Goal: Information Seeking & Learning: Learn about a topic

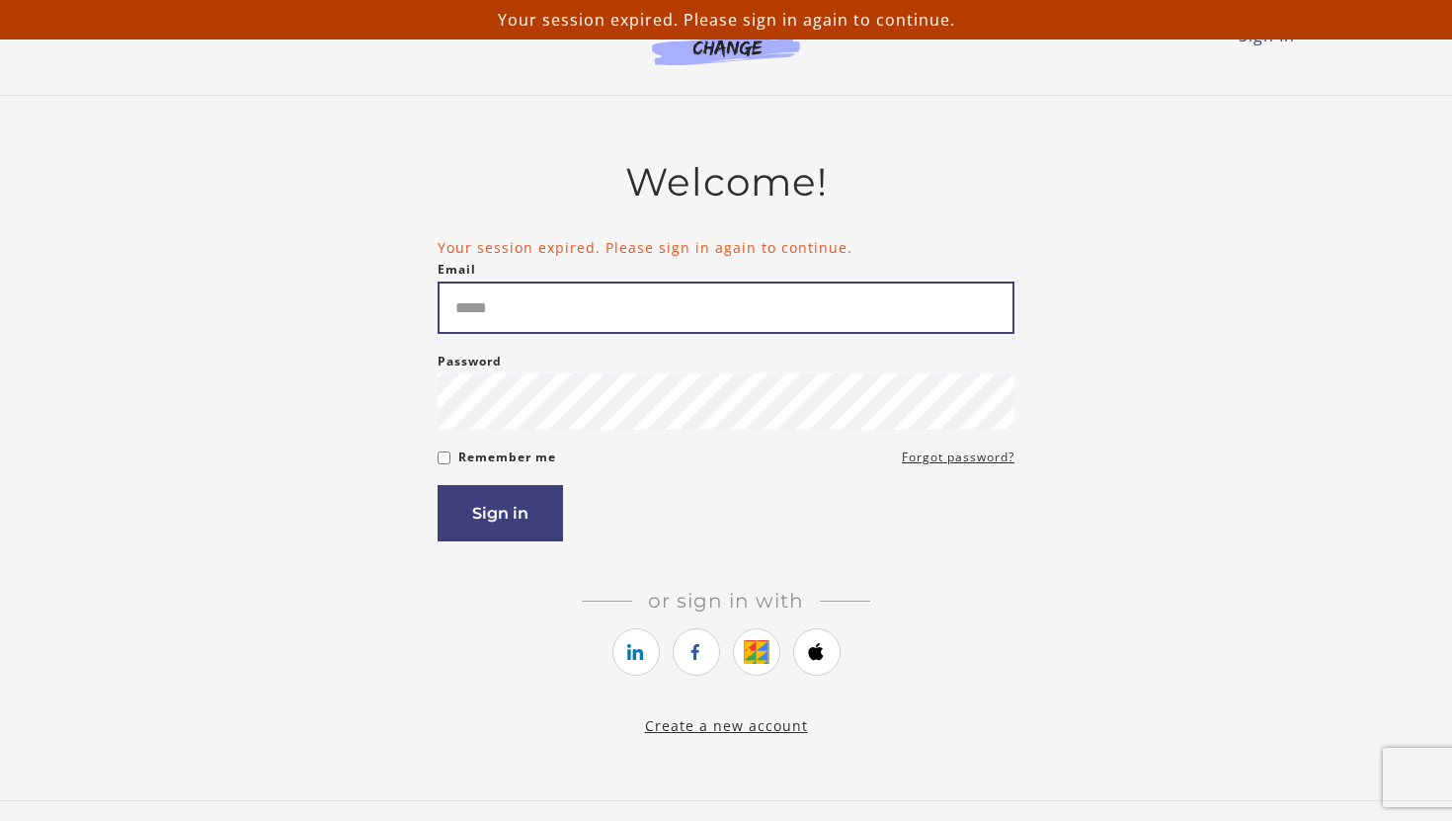
click at [564, 312] on input "Email" at bounding box center [726, 308] width 577 height 52
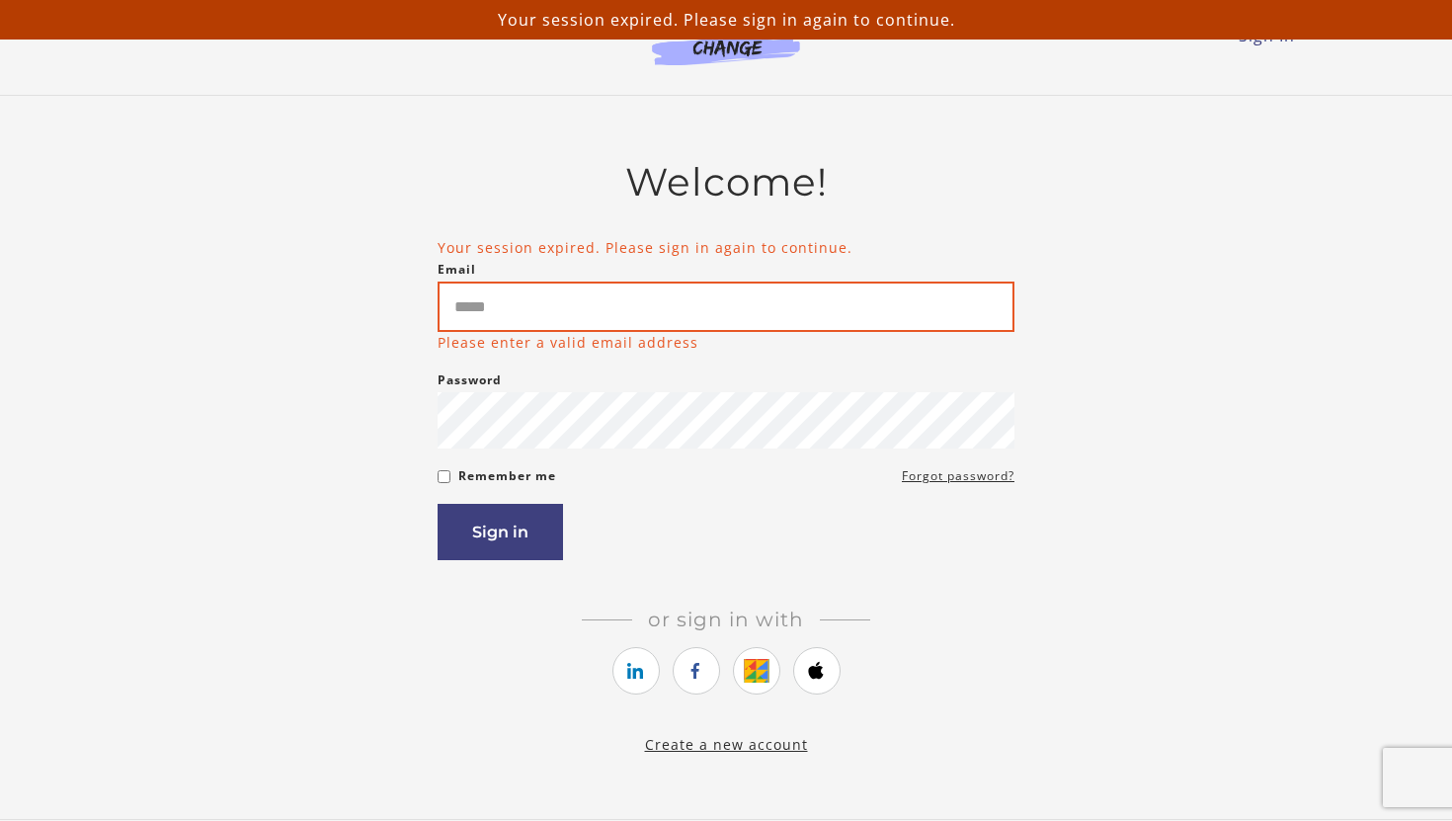
type input "**********"
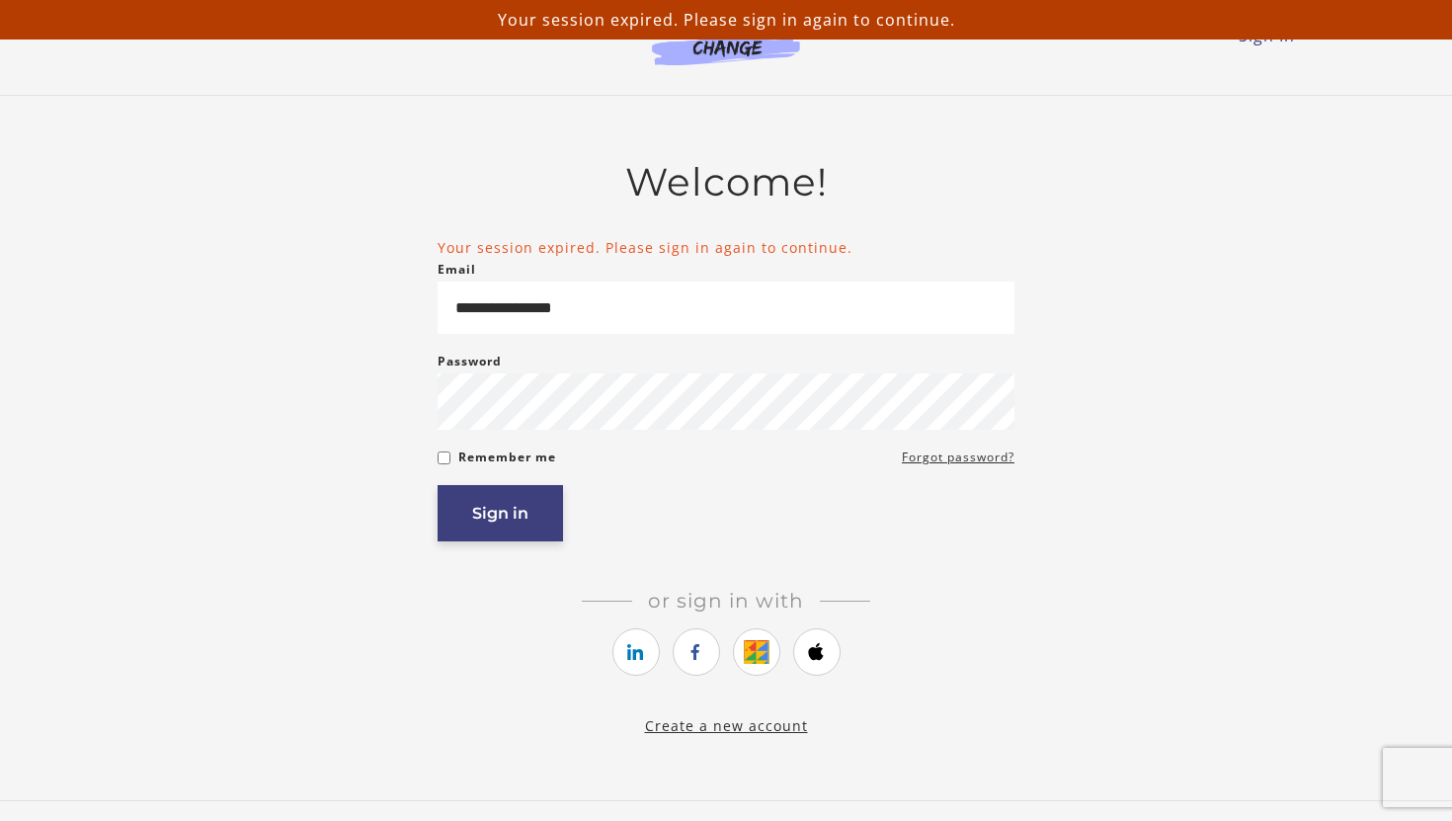
click at [522, 513] on button "Sign in" at bounding box center [500, 513] width 125 height 56
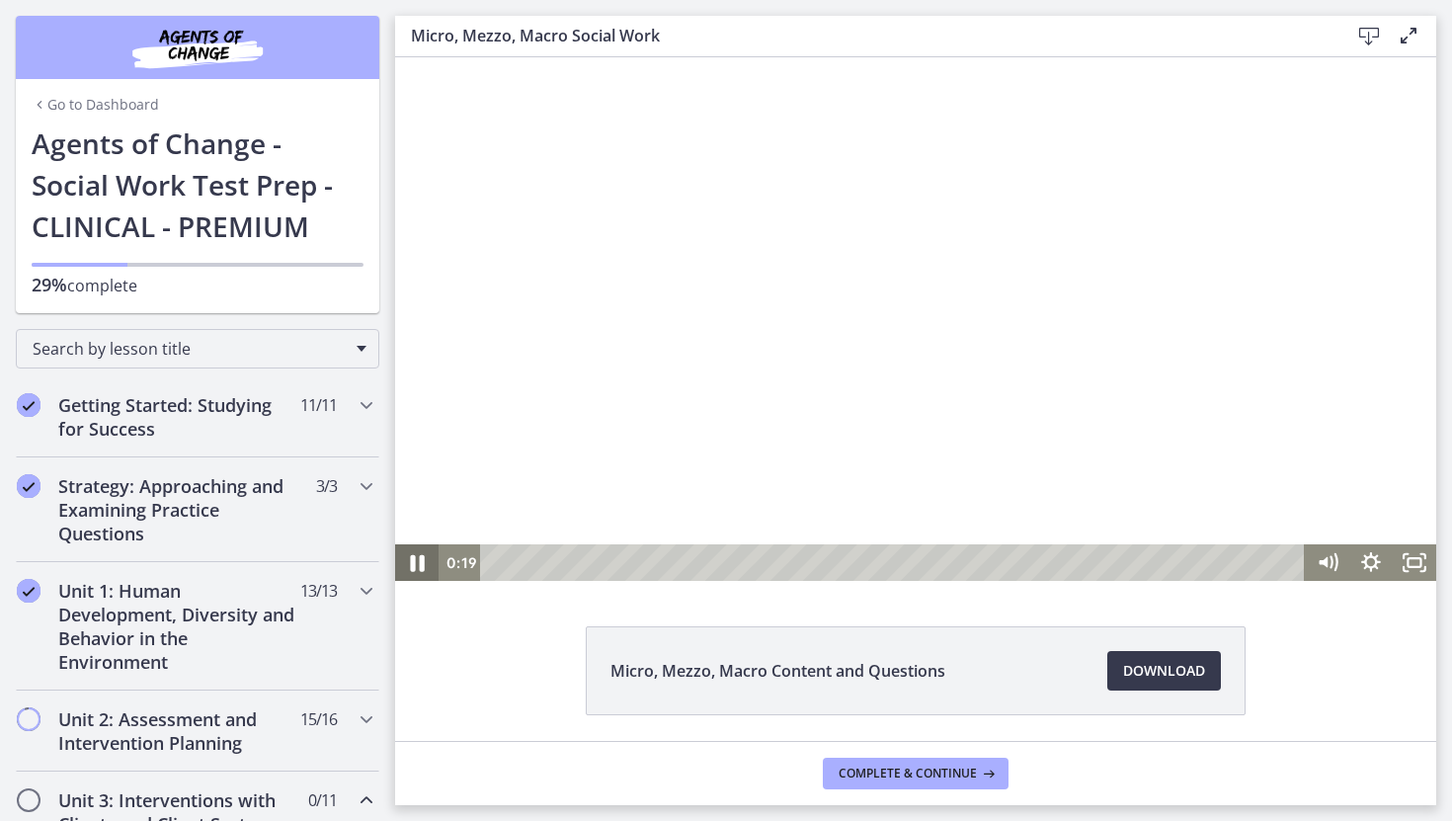
click at [404, 561] on icon "Pause" at bounding box center [417, 561] width 52 height 43
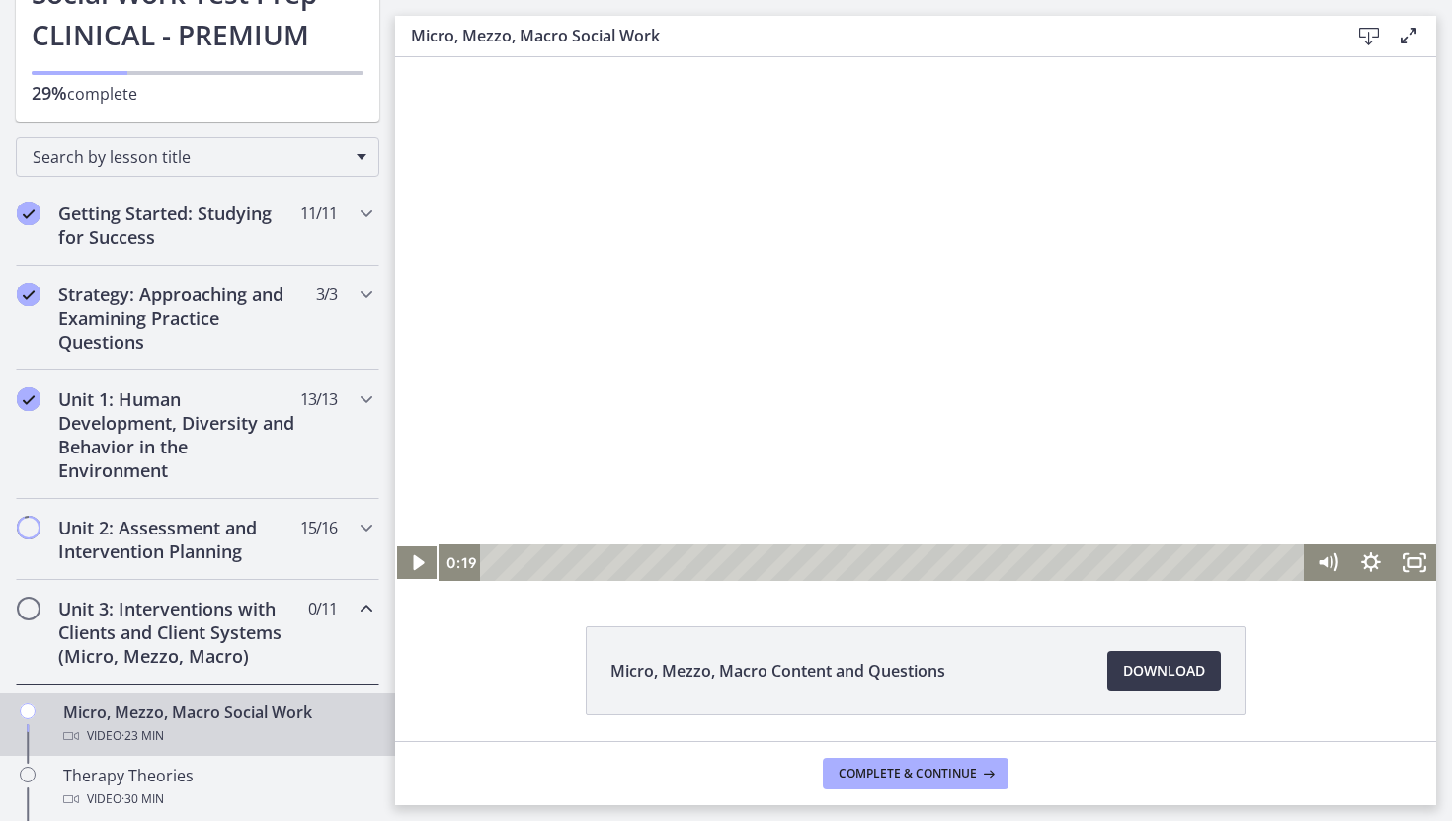
scroll to position [226, 0]
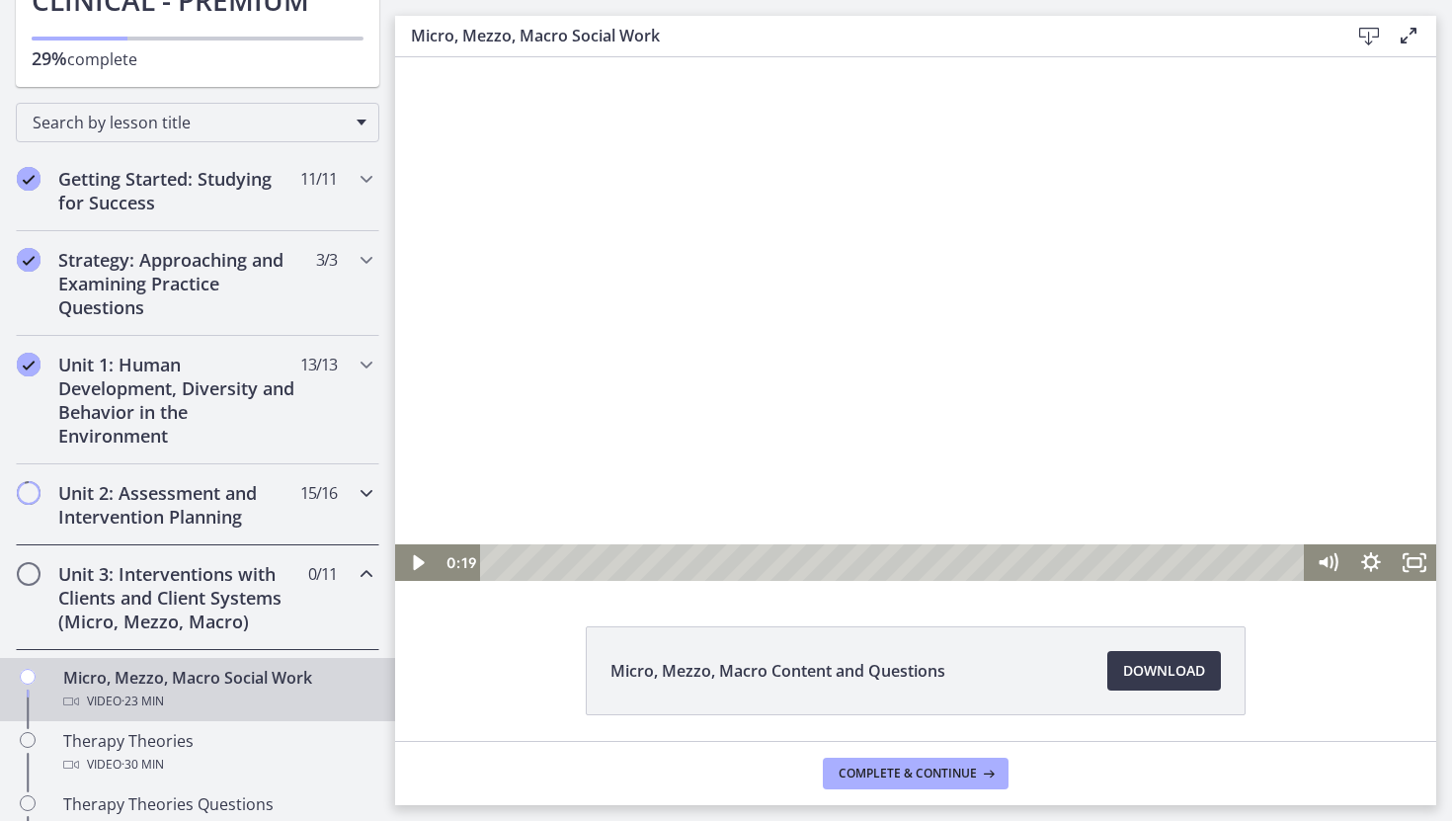
click at [35, 490] on span "Chapters" at bounding box center [29, 493] width 20 height 20
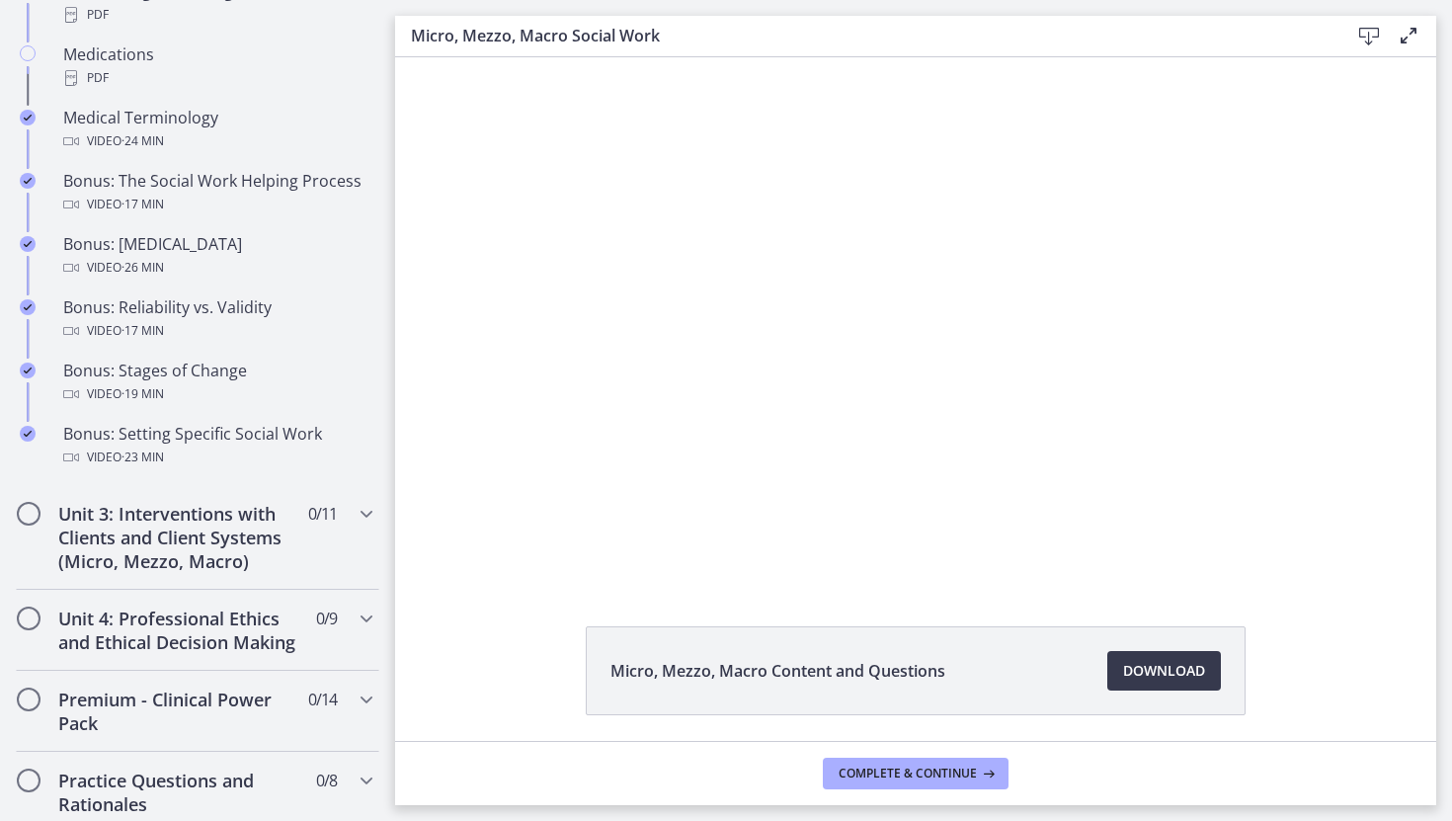
scroll to position [1642, 0]
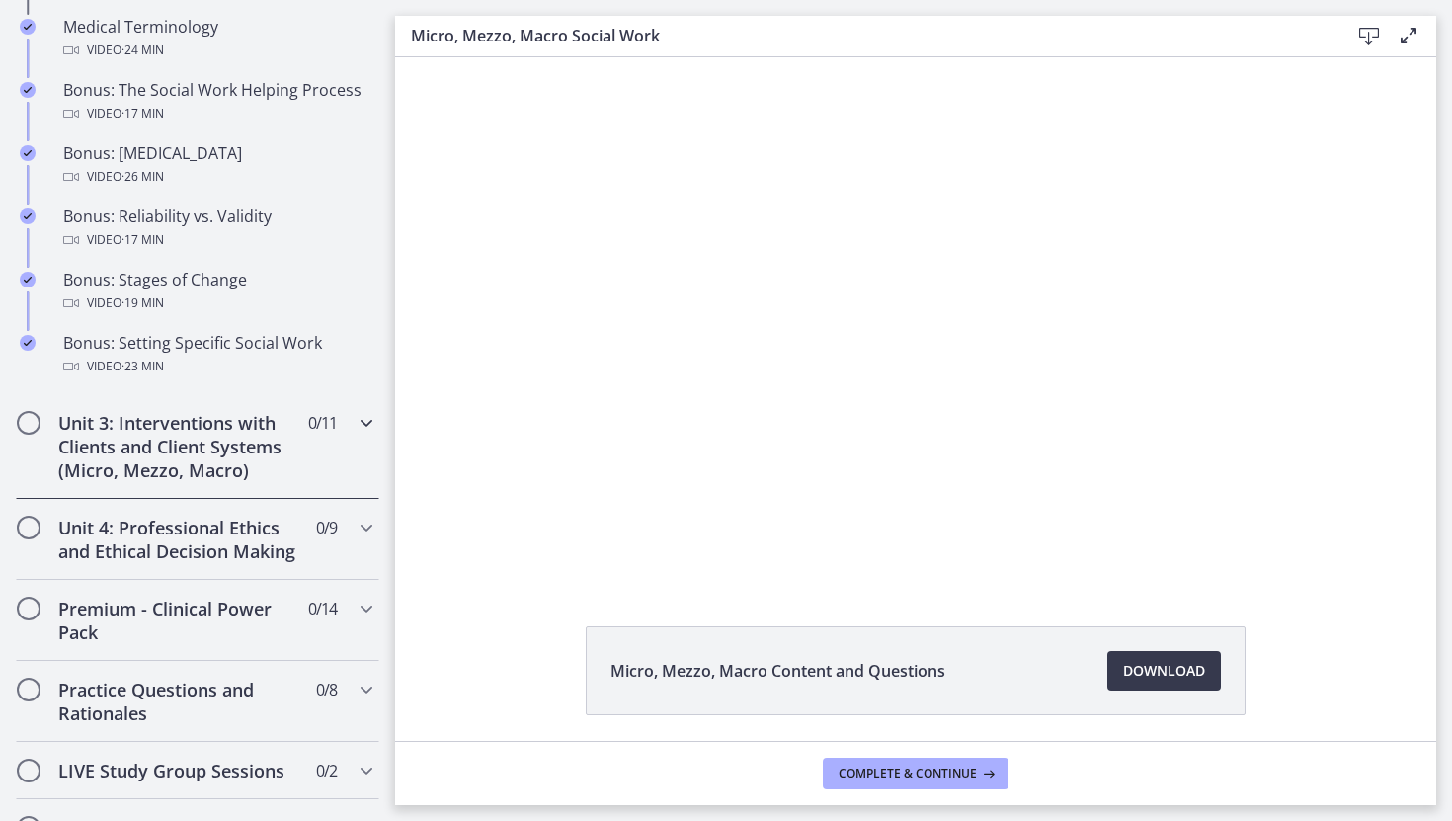
click at [34, 416] on span "Chapters" at bounding box center [29, 423] width 20 height 20
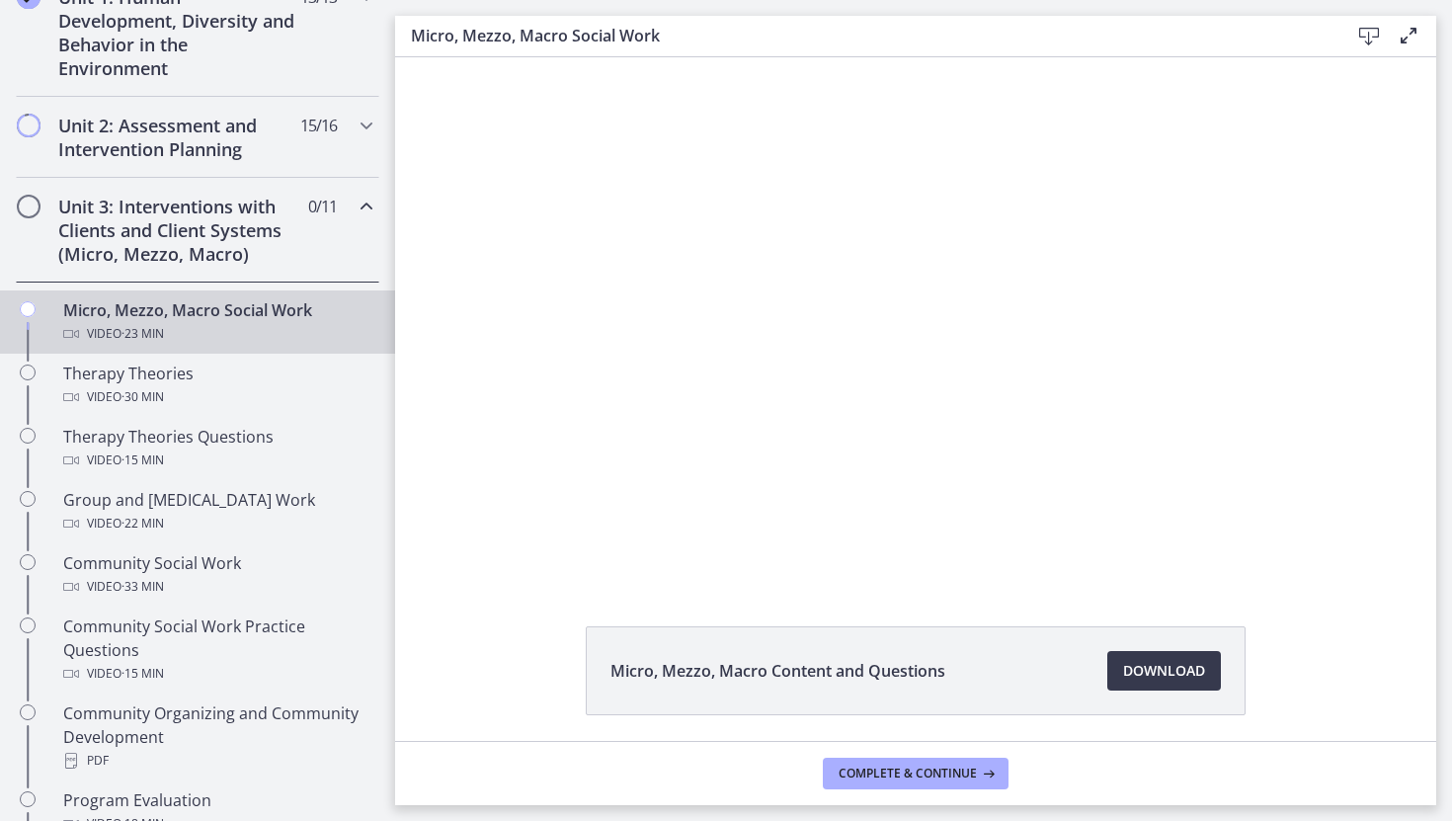
scroll to position [467, 0]
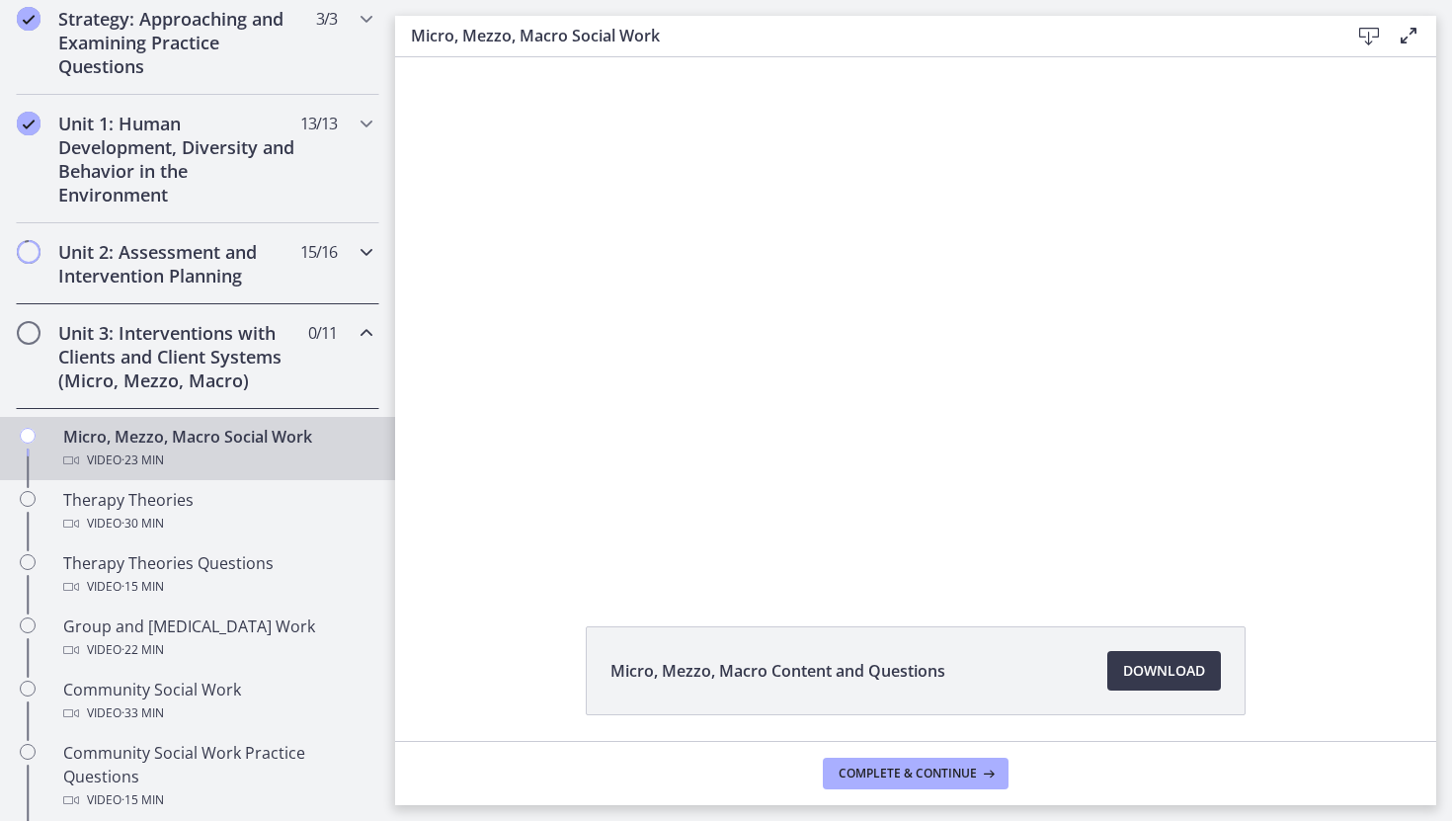
click at [285, 253] on h2 "Unit 2: Assessment and Intervention Planning" at bounding box center [178, 263] width 241 height 47
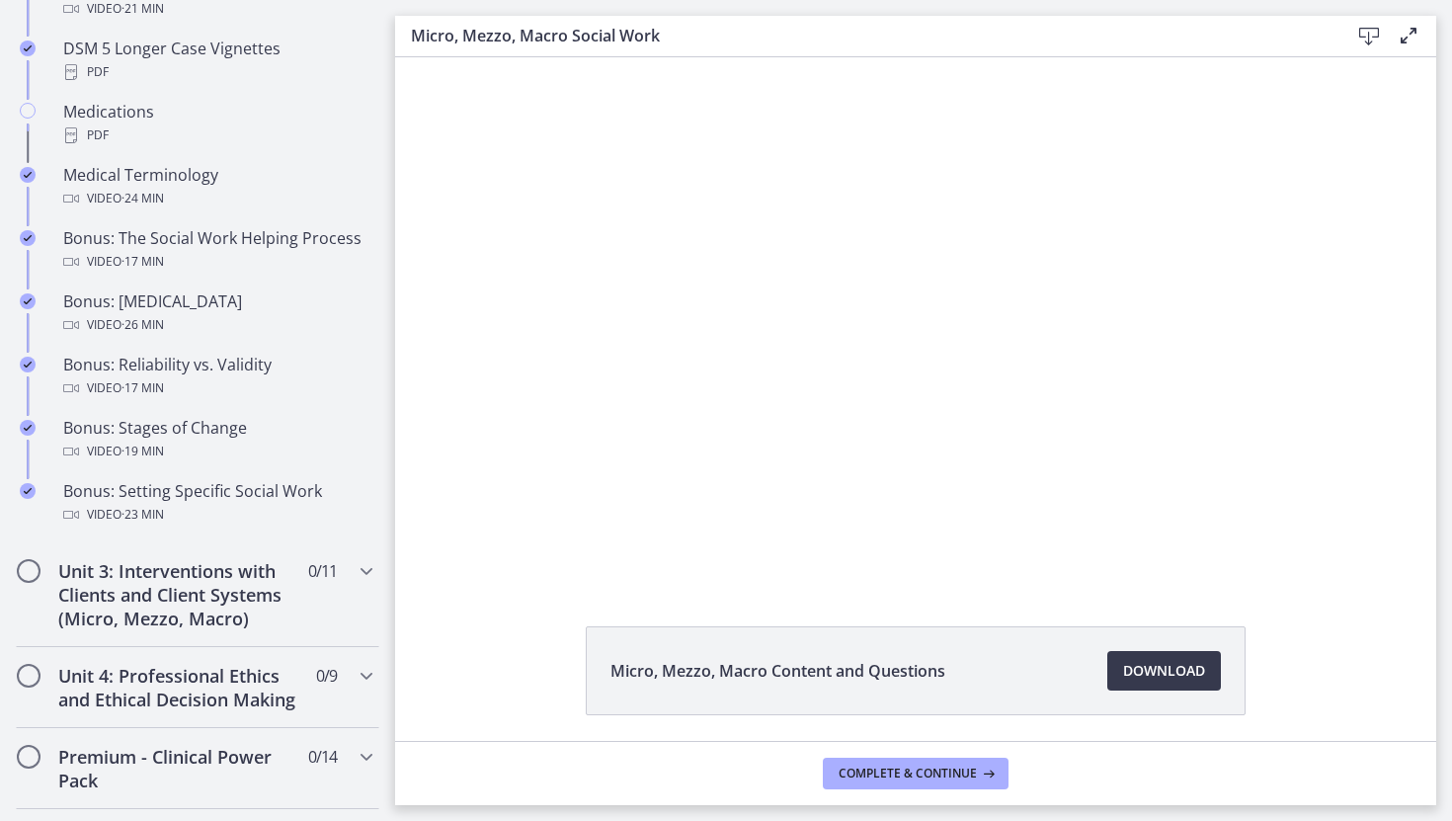
scroll to position [1510, 0]
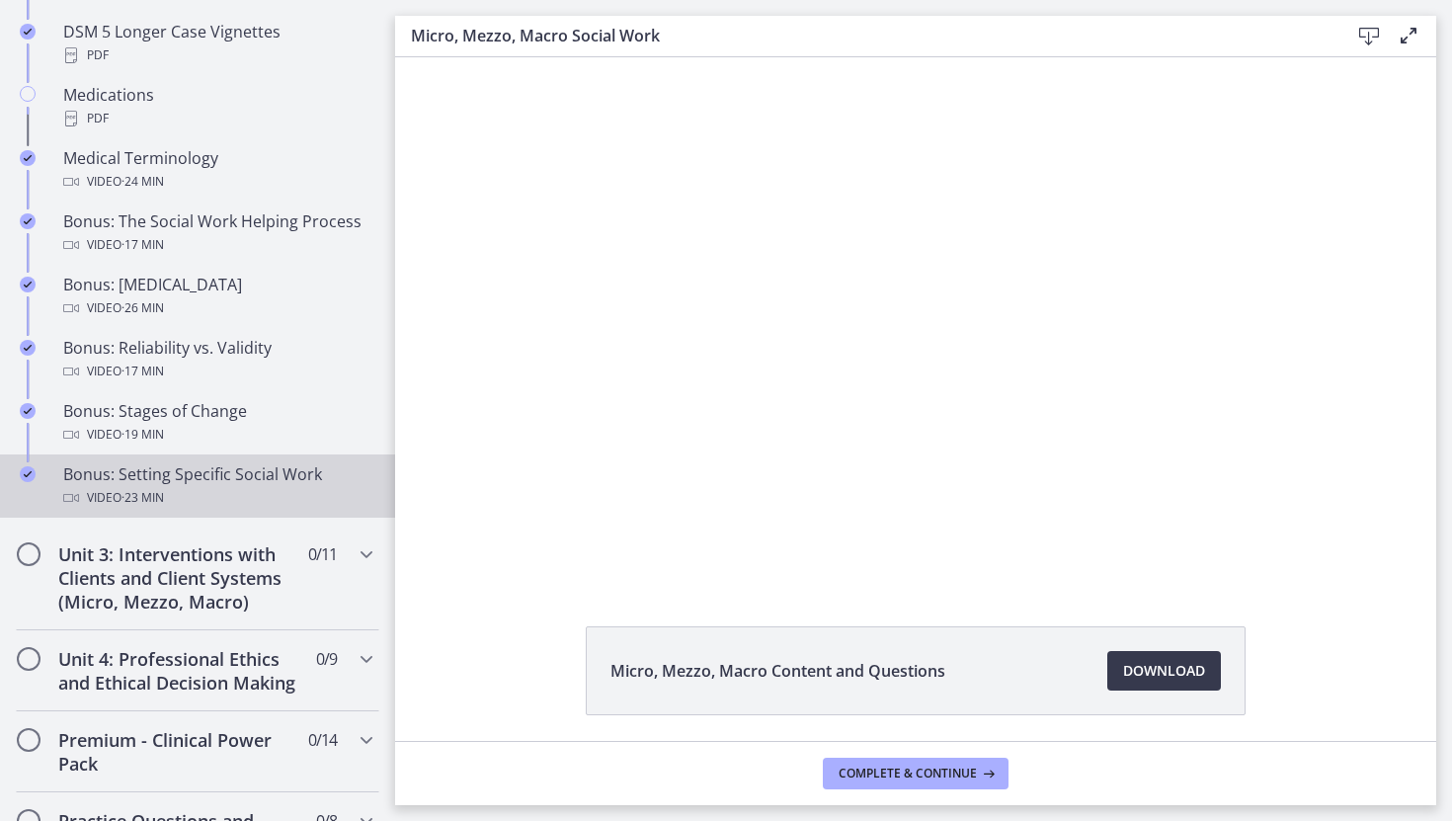
click at [209, 487] on div "Video · 23 min" at bounding box center [217, 498] width 308 height 24
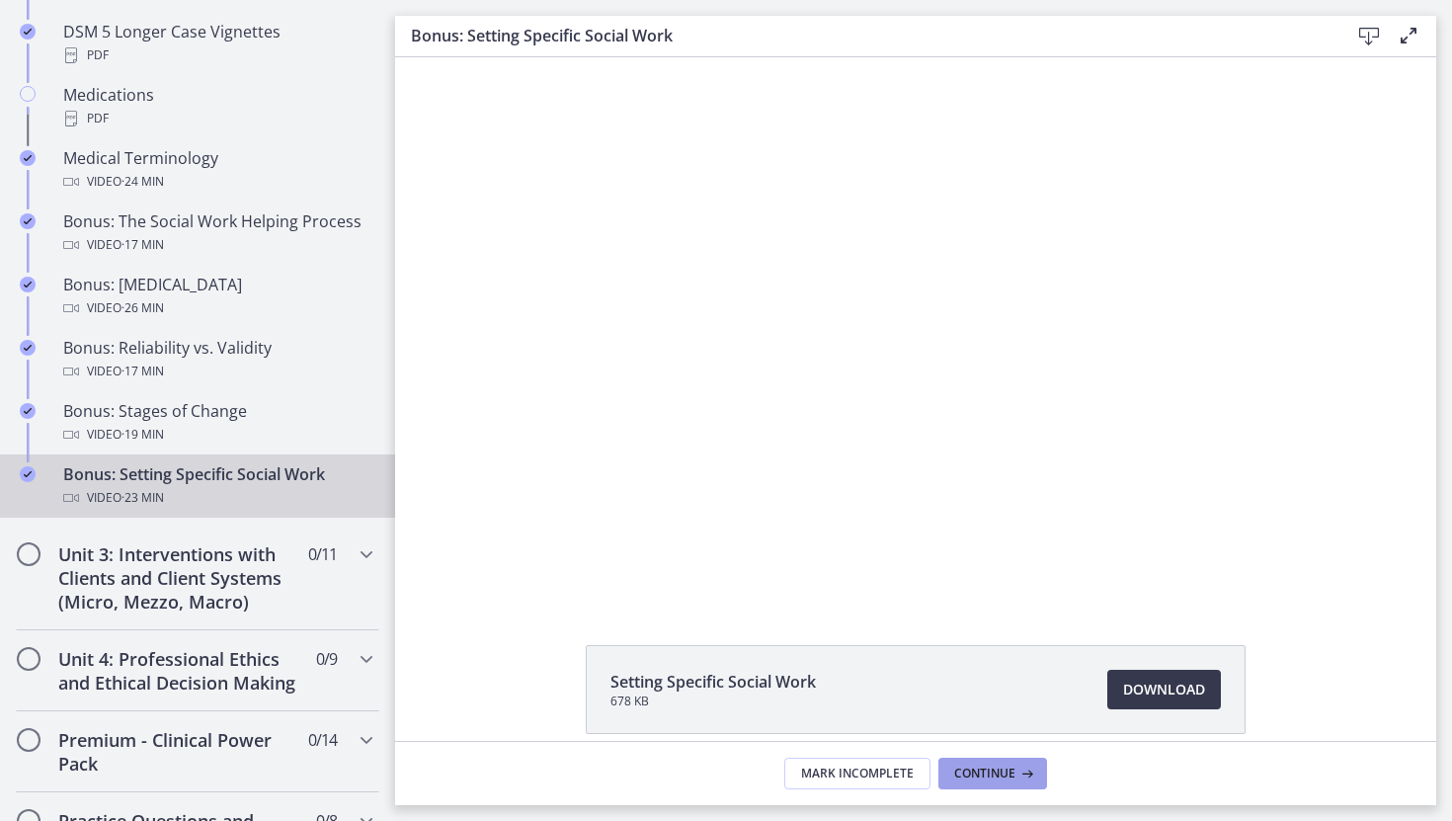
click at [1019, 770] on icon at bounding box center [1025, 774] width 20 height 16
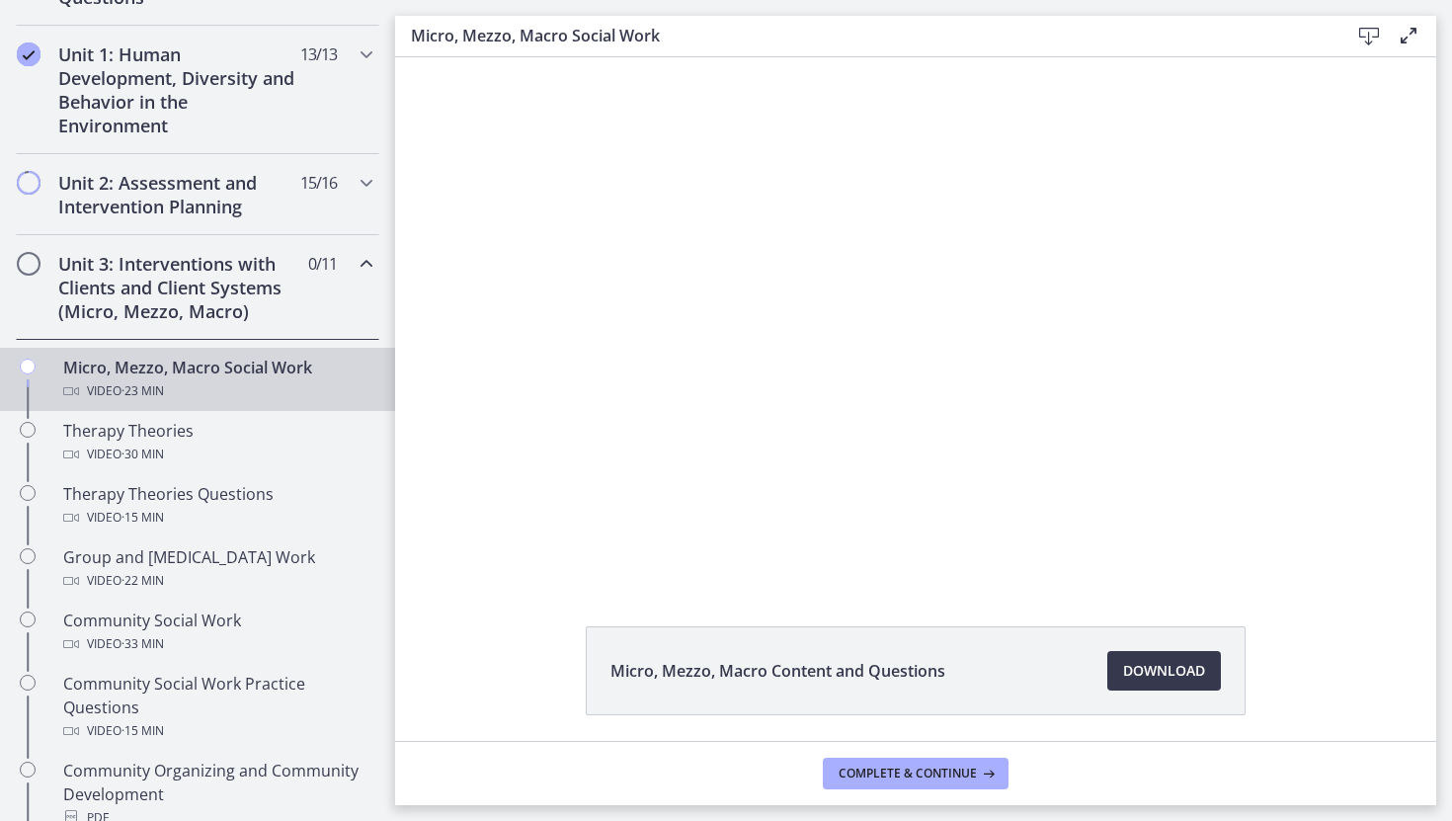
scroll to position [381, 0]
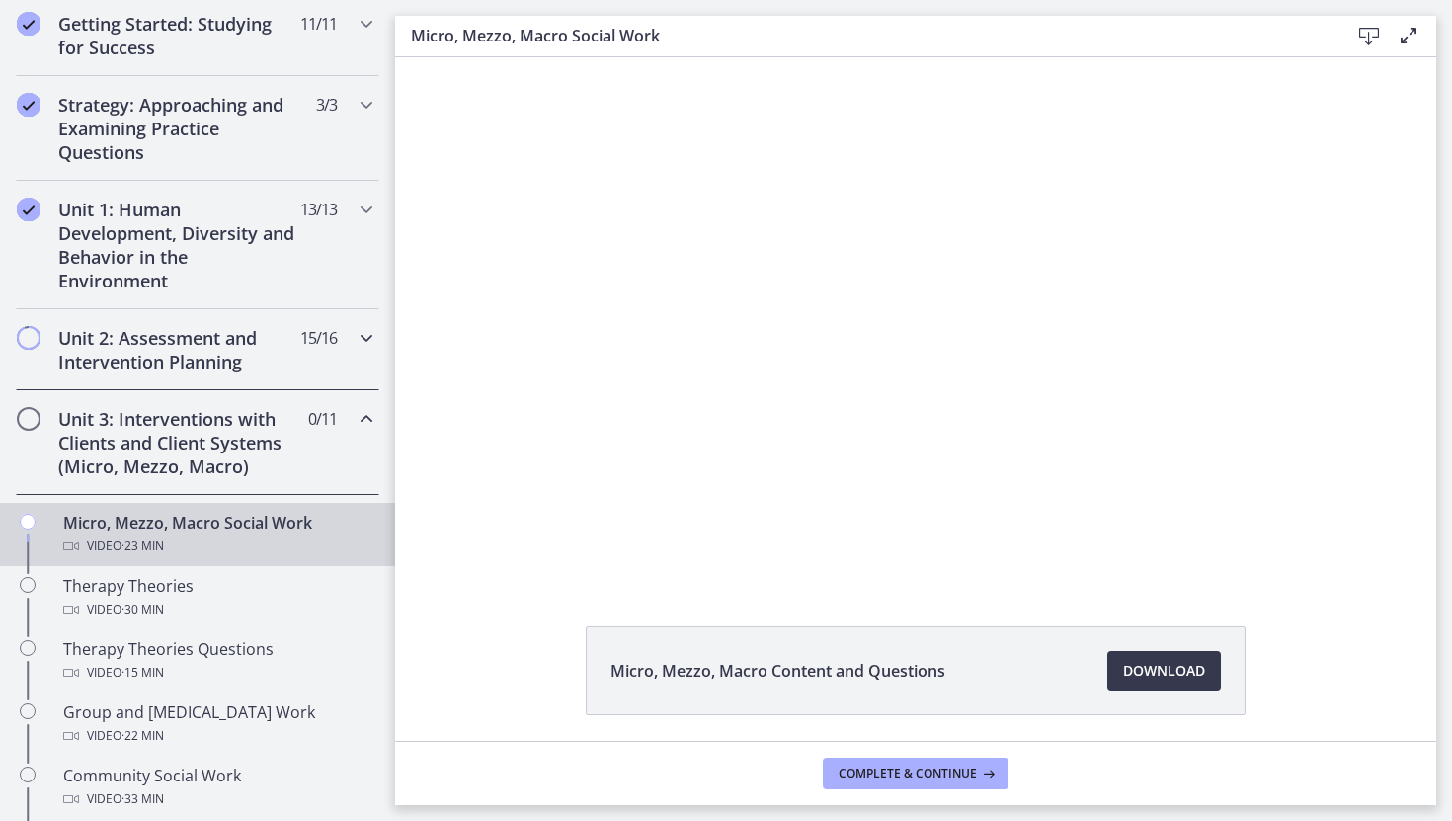
click at [236, 374] on div "Unit 2: Assessment and Intervention Planning 15 / 16 Completed" at bounding box center [197, 349] width 363 height 81
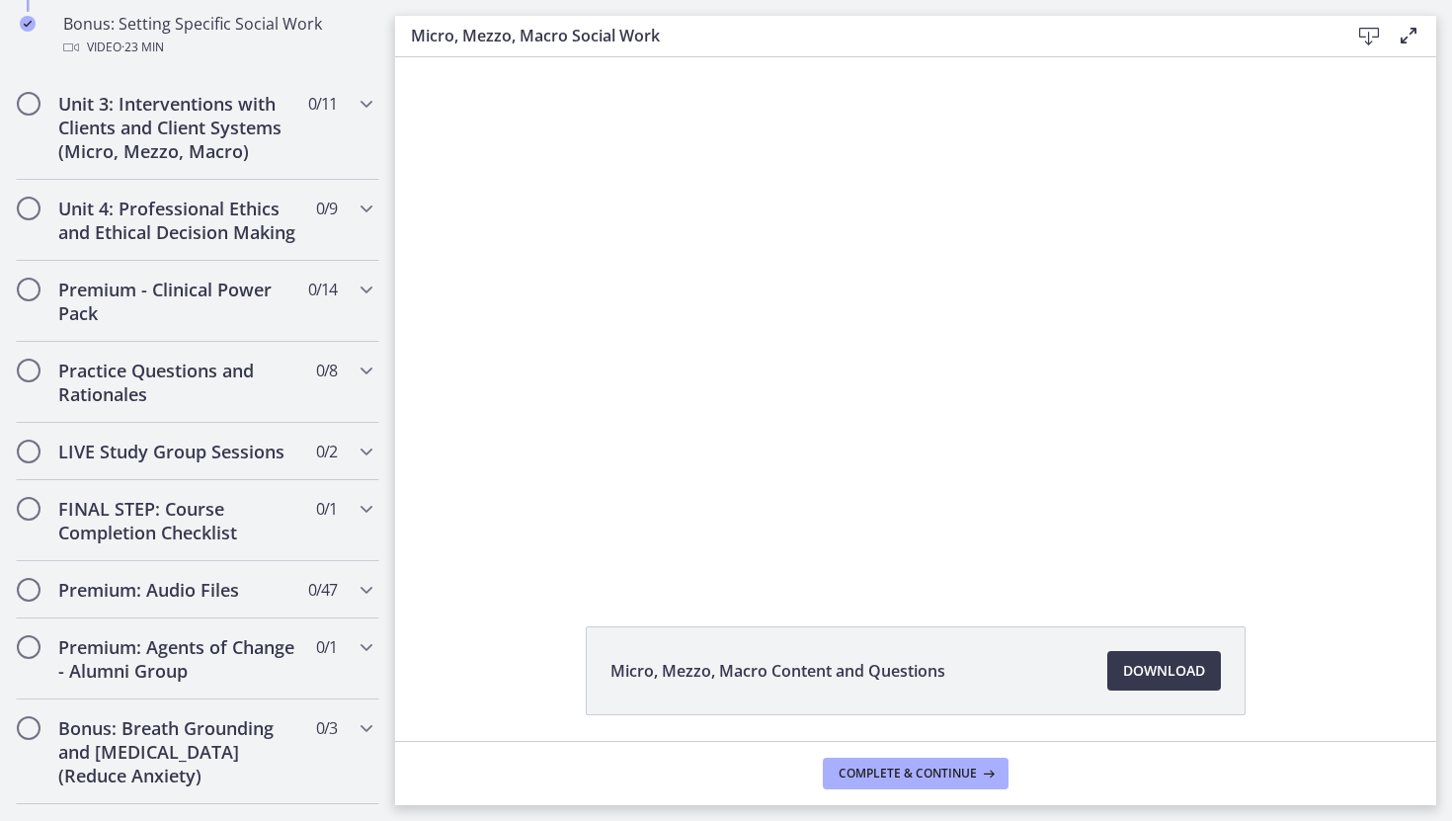
scroll to position [1987, 0]
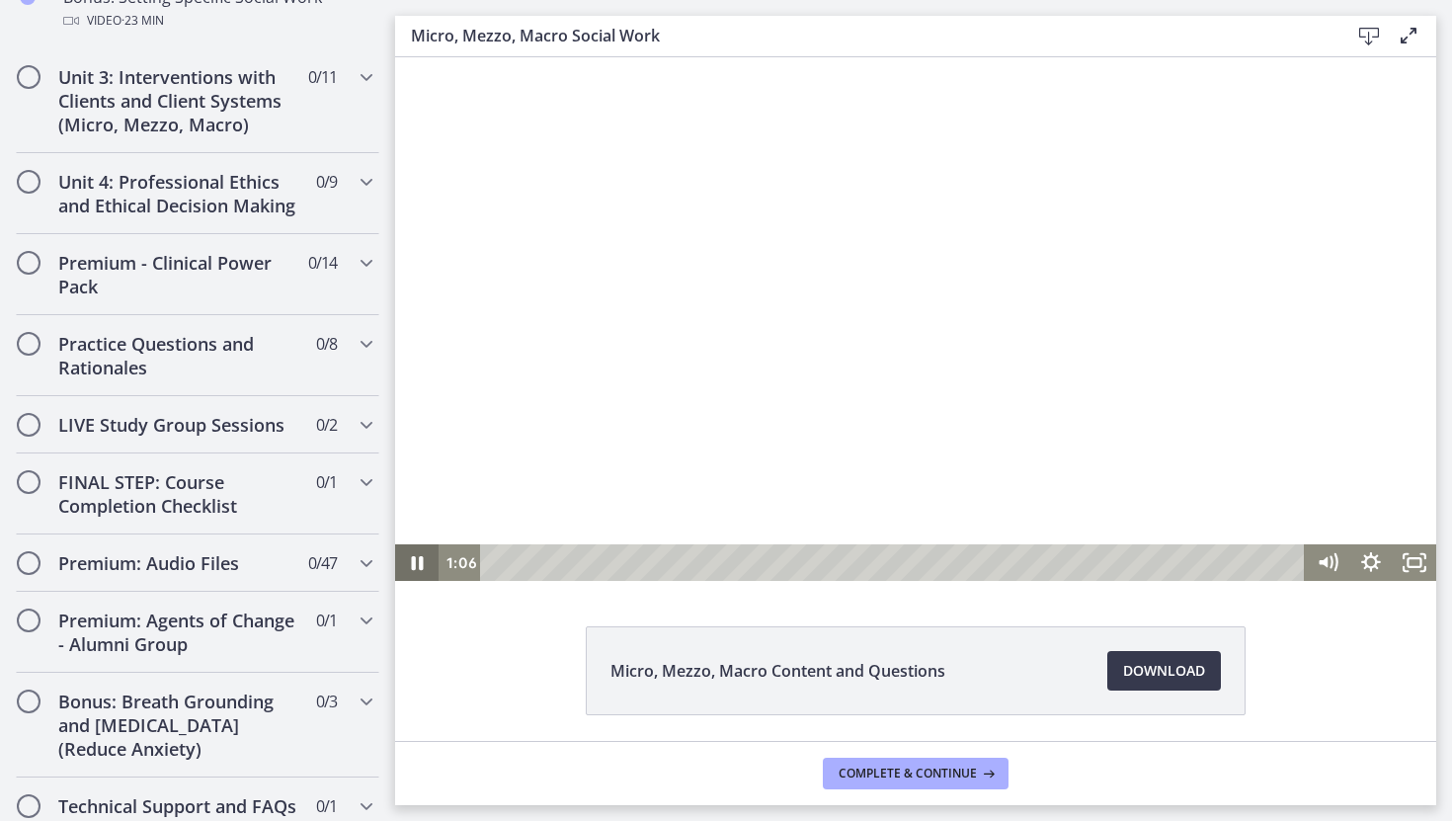
click at [414, 552] on icon "Pause" at bounding box center [416, 562] width 43 height 37
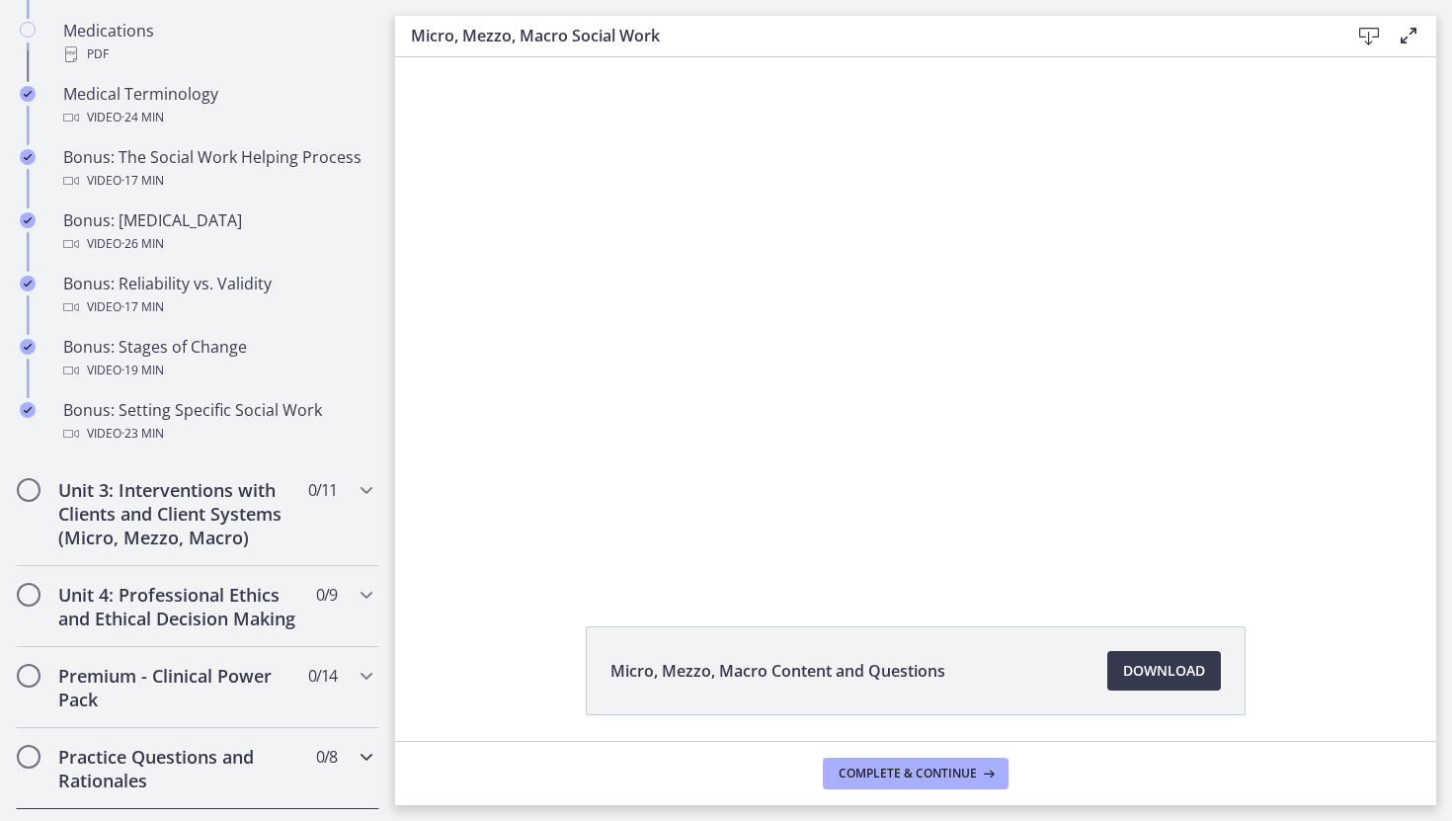
scroll to position [1591, 0]
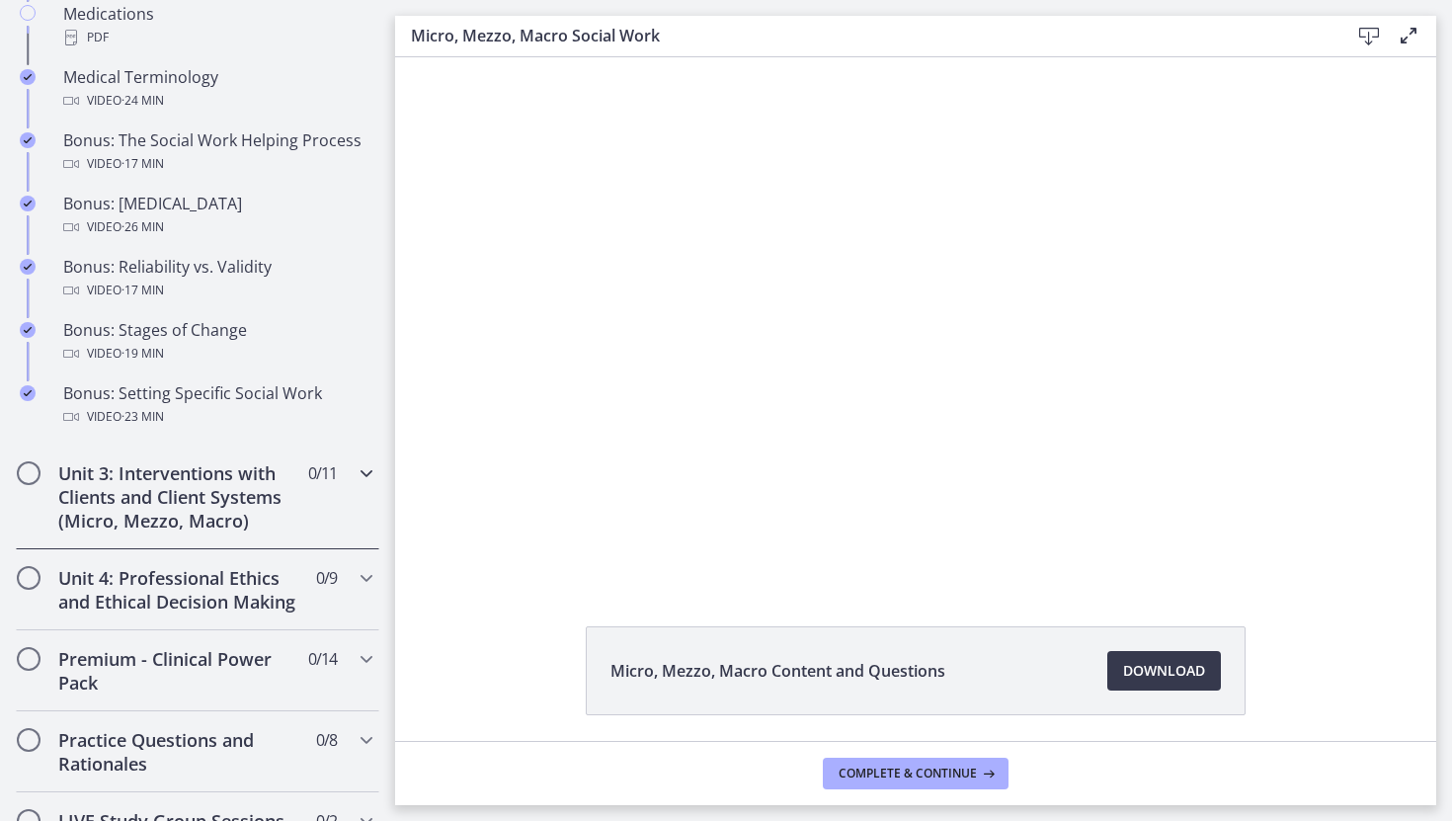
click at [359, 473] on icon "Chapters" at bounding box center [367, 473] width 24 height 24
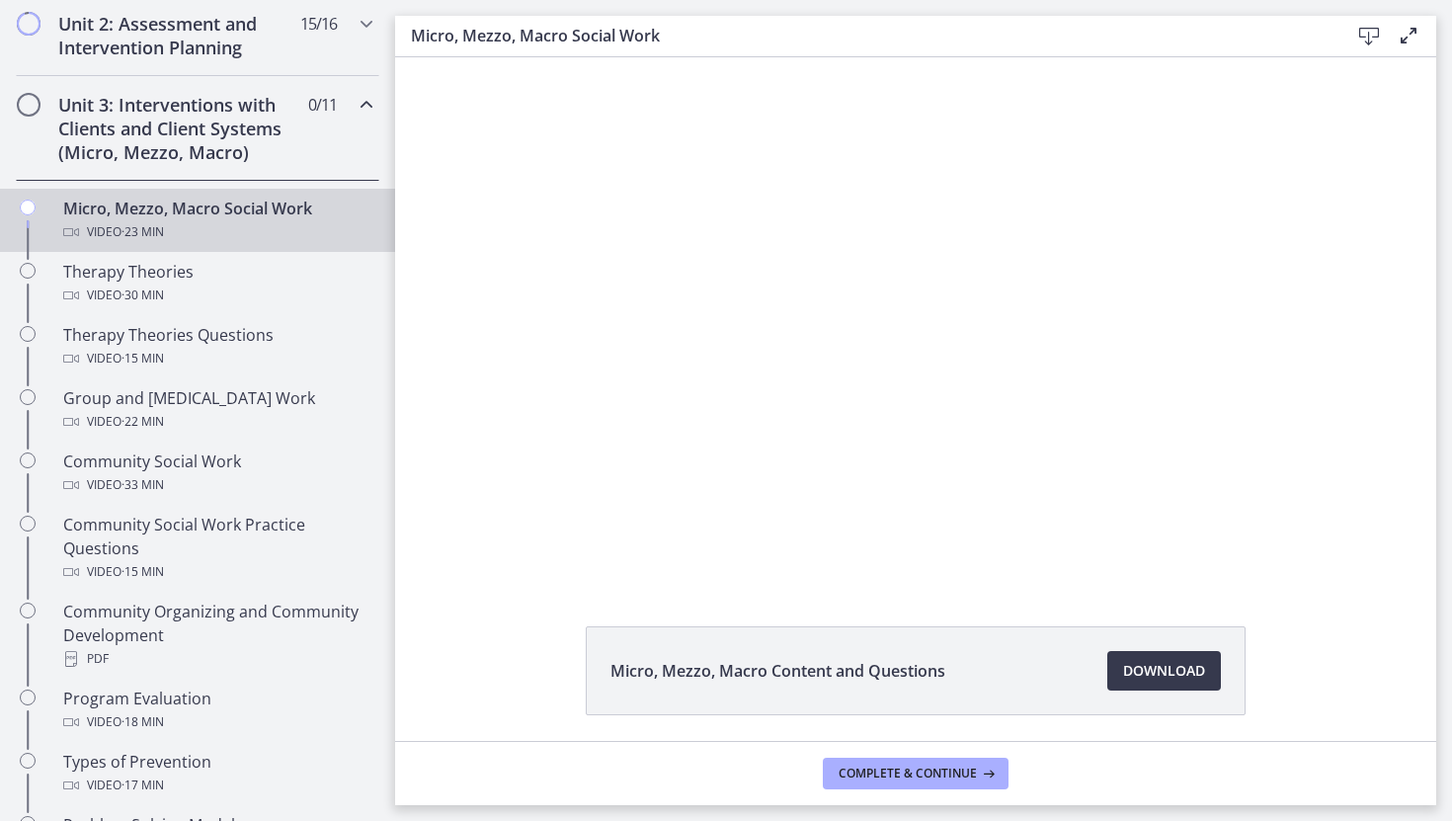
scroll to position [654, 0]
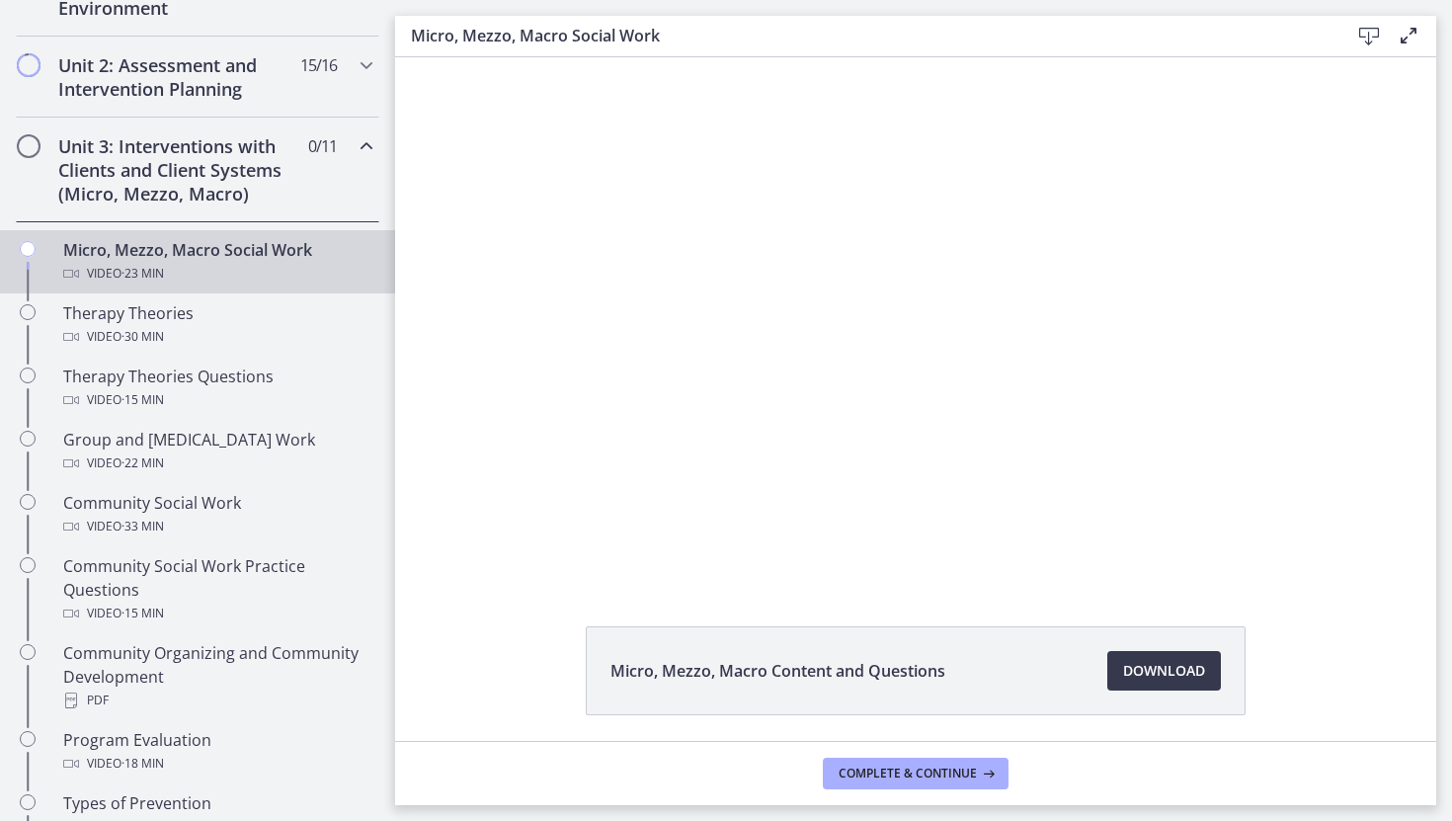
click at [9, 119] on div "Unit 3: Interventions with Clients and Client Systems (Micro, Mezzo, Macro) 0 /…" at bounding box center [197, 170] width 395 height 105
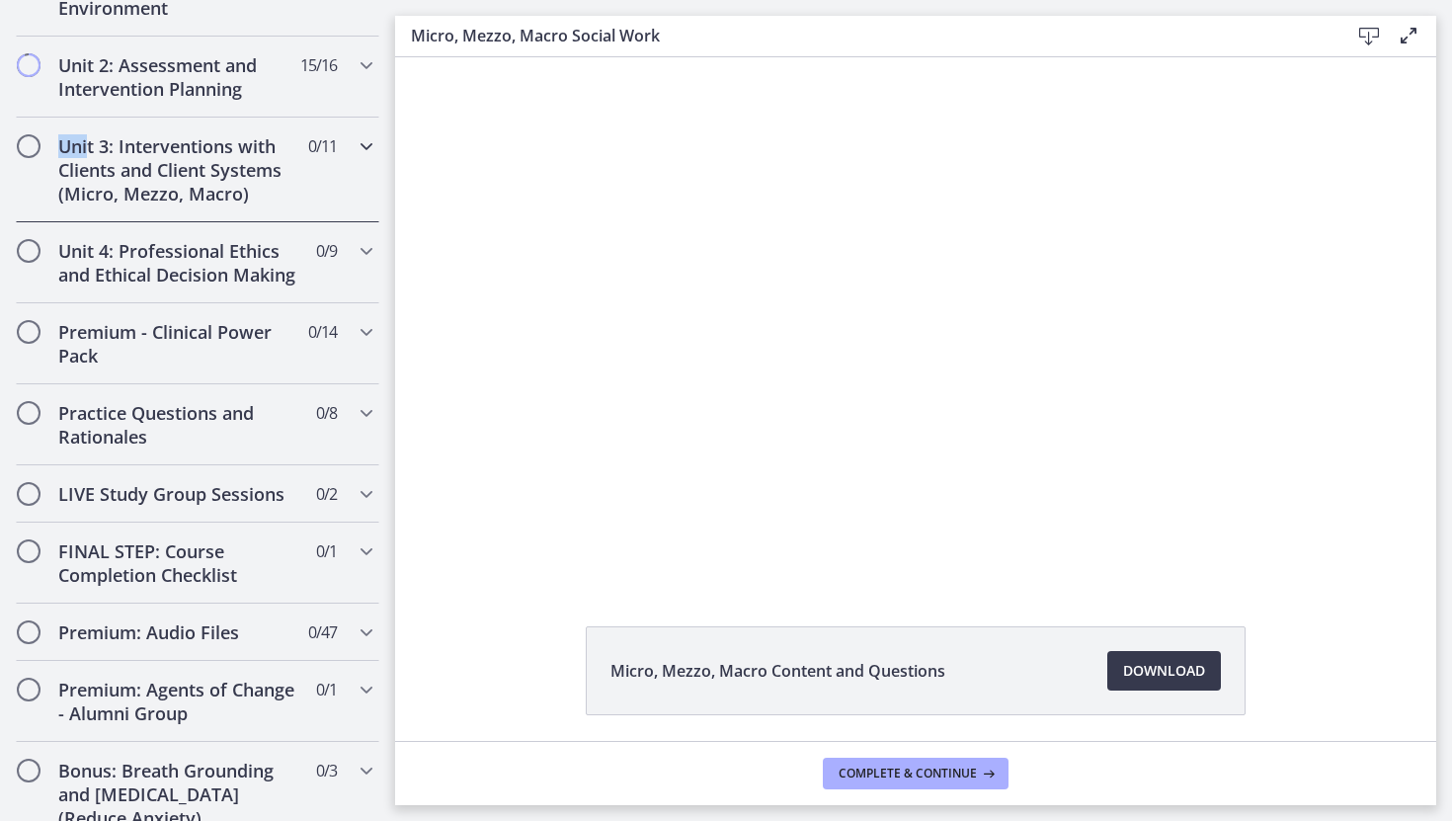
drag, startPoint x: 9, startPoint y: 119, endPoint x: 89, endPoint y: 133, distance: 81.4
click at [89, 134] on div "Unit 3: Interventions with Clients and Client Systems (Micro, Mezzo, Macro) 0 /…" at bounding box center [197, 170] width 395 height 105
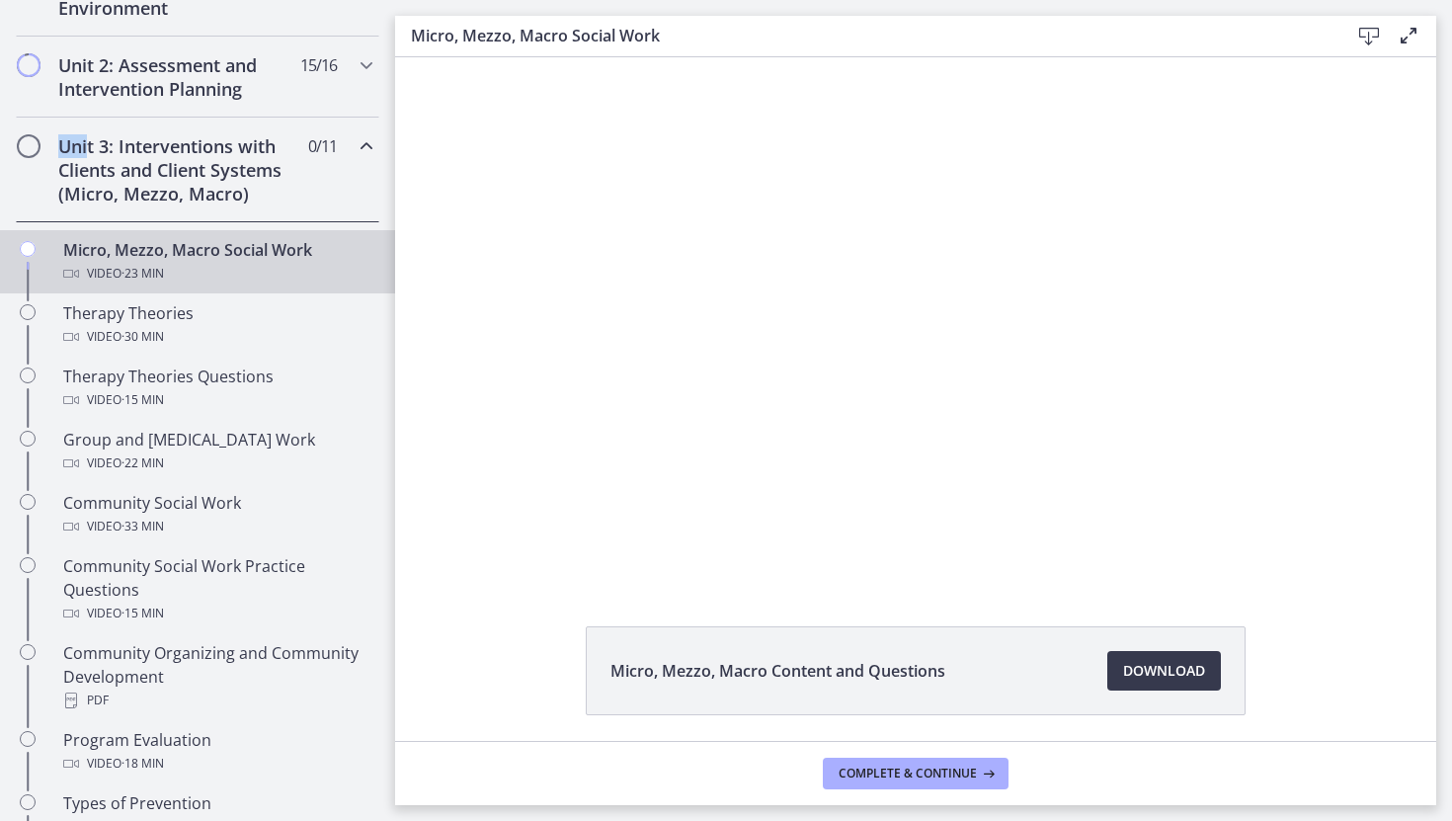
click at [77, 129] on div "Unit 3: Interventions with Clients and Client Systems (Micro, Mezzo, Macro) 0 /…" at bounding box center [197, 170] width 363 height 105
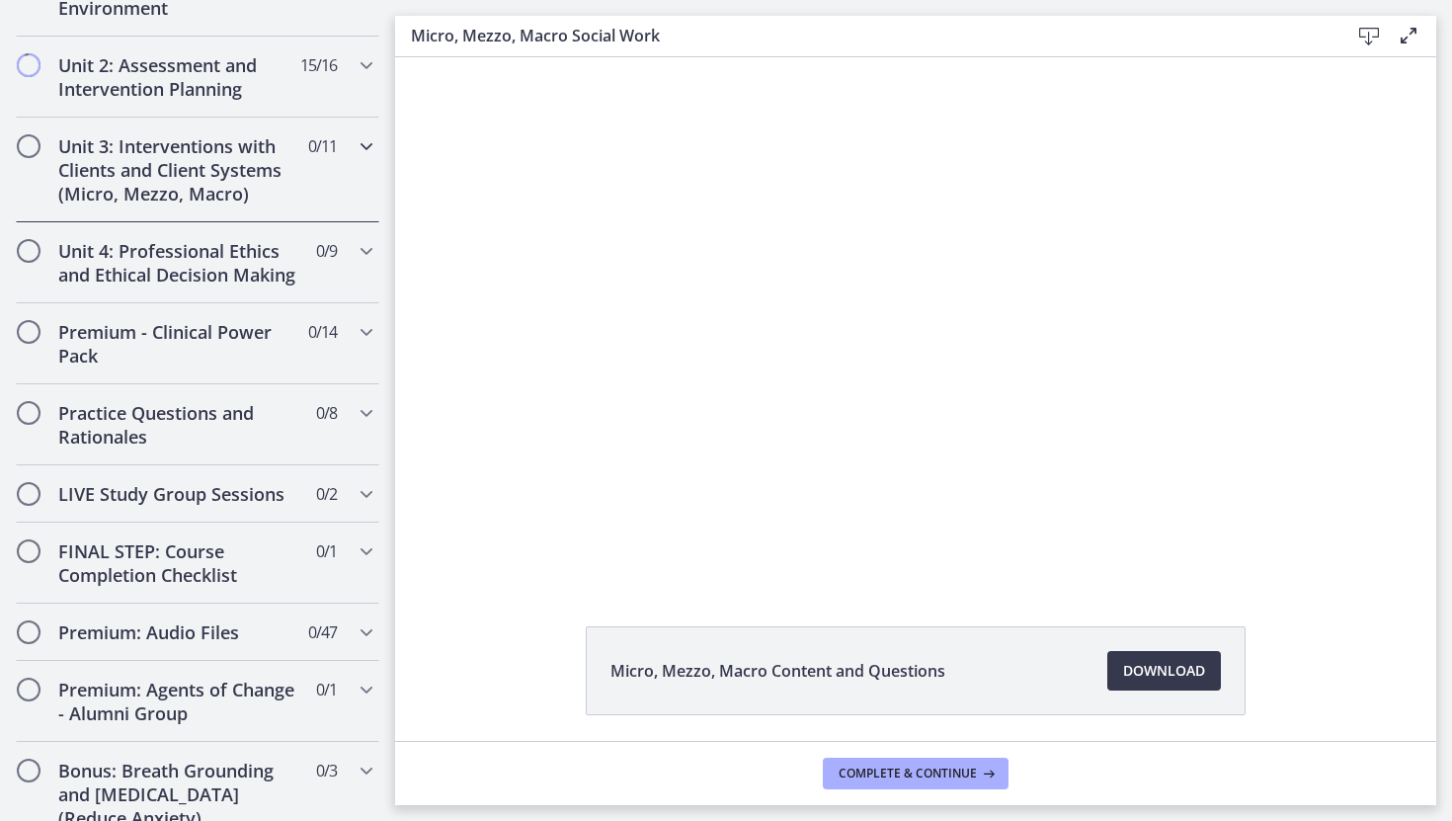
click at [68, 170] on h2 "Unit 3: Interventions with Clients and Client Systems (Micro, Mezzo, Macro)" at bounding box center [178, 169] width 241 height 71
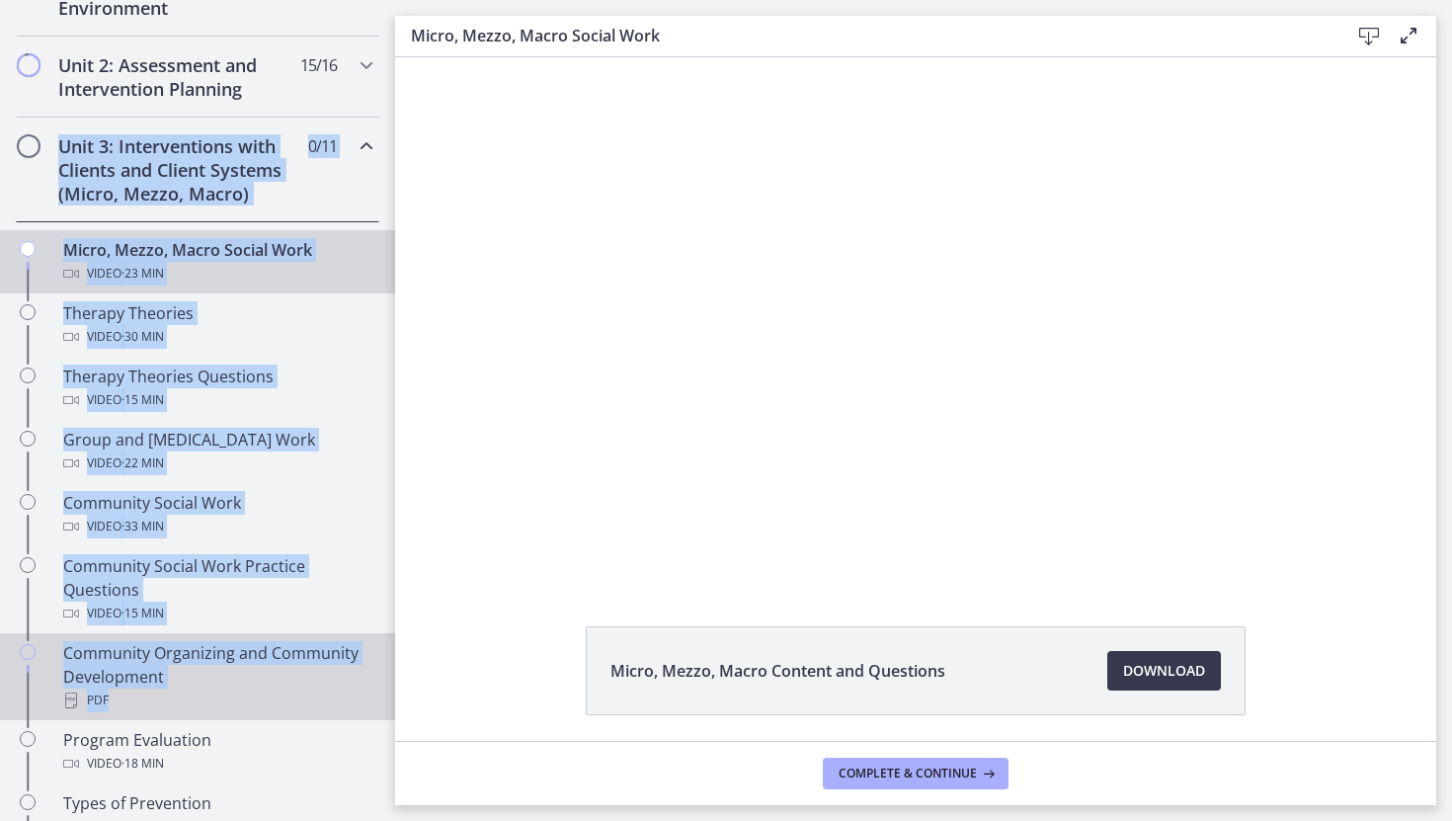
drag, startPoint x: 6, startPoint y: 124, endPoint x: 282, endPoint y: 709, distance: 646.4
click at [282, 709] on div "Unit 3: Interventions with Clients and Client Systems (Micro, Mezzo, Macro) 0 /…" at bounding box center [197, 549] width 395 height 863
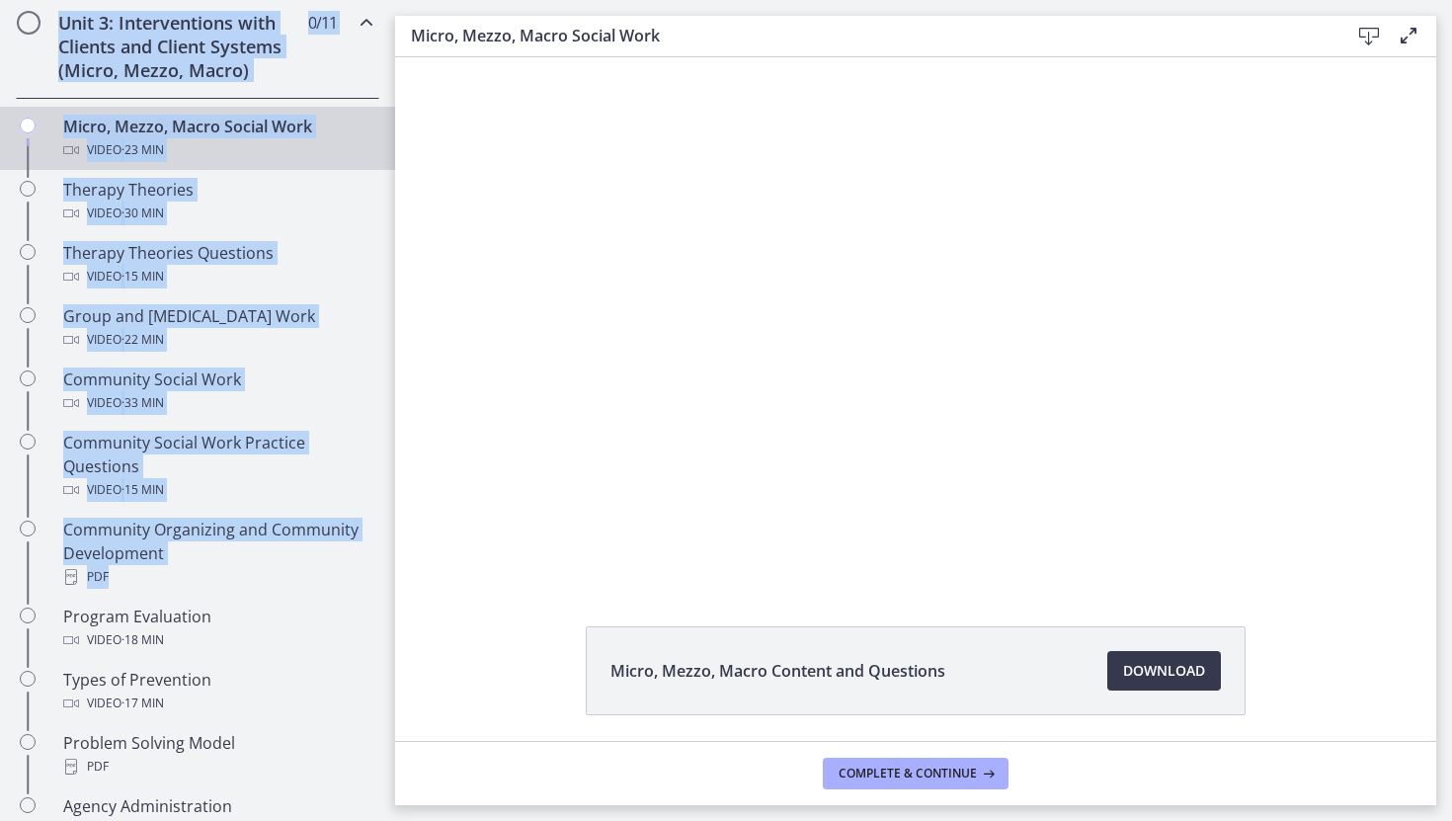
scroll to position [780, 0]
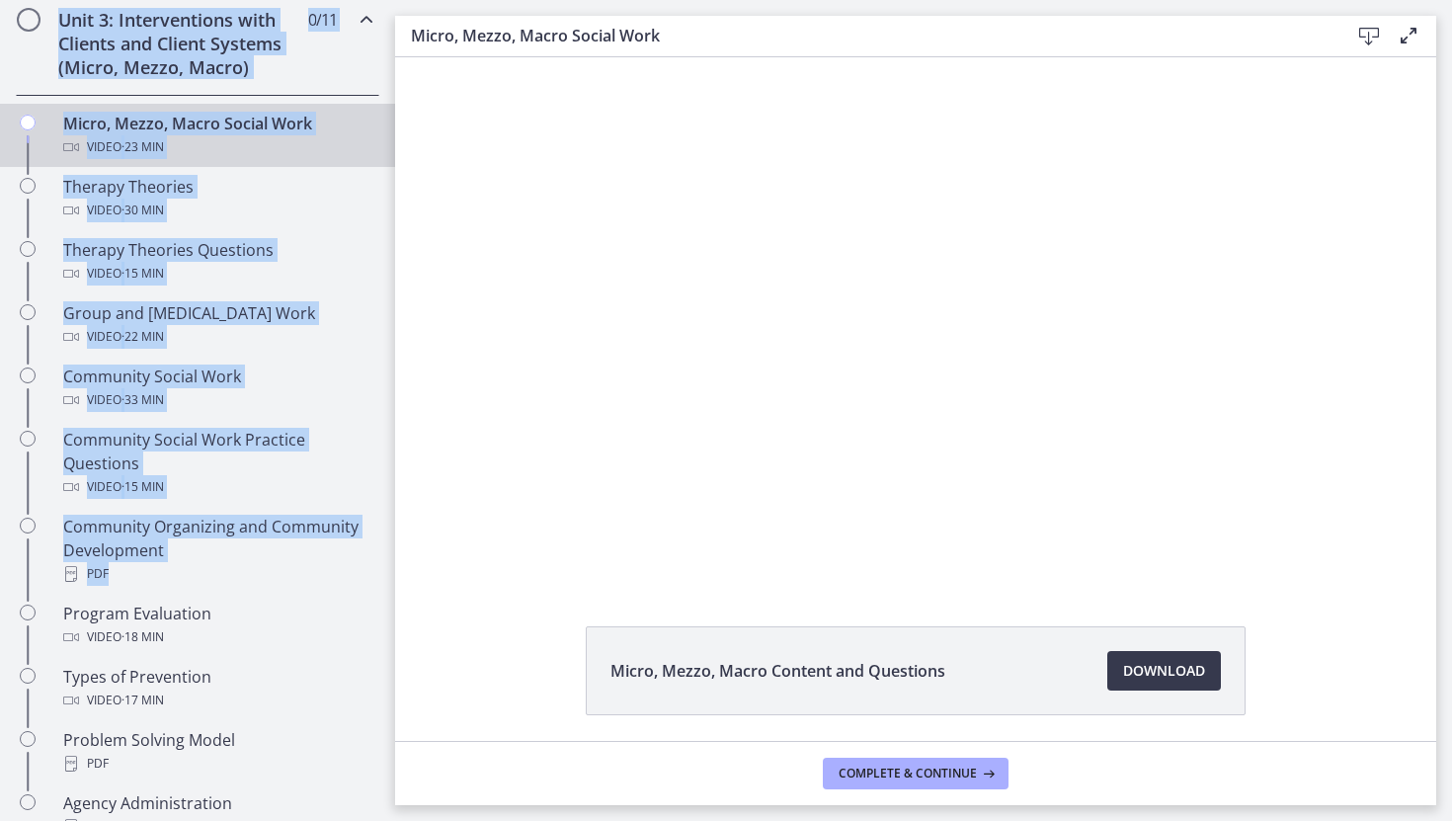
click at [2, 87] on div "Unit 3: Interventions with Clients and Client Systems (Micro, Mezzo, Macro) 0 /…" at bounding box center [197, 43] width 395 height 105
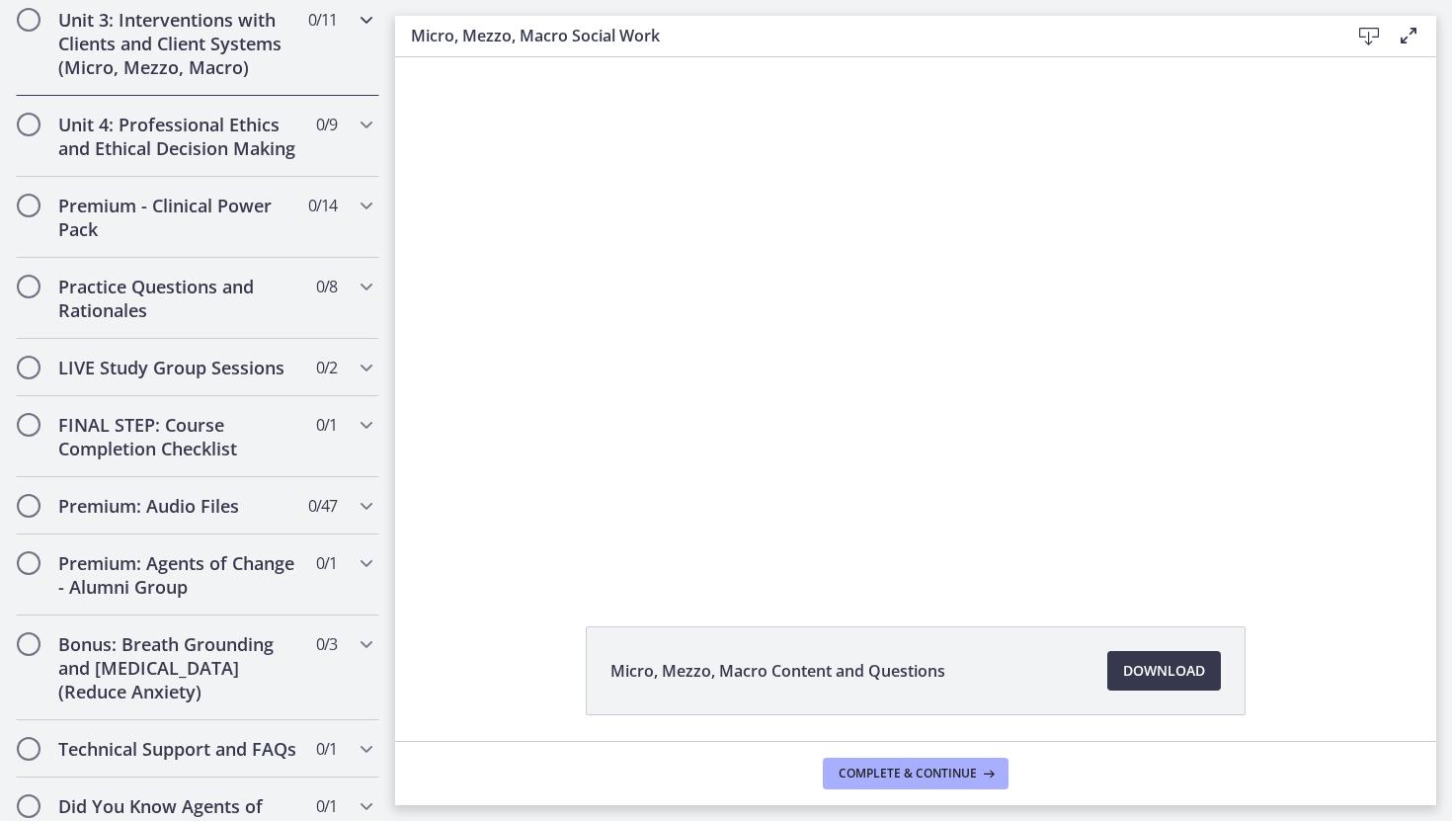
click at [369, 23] on icon "Chapters" at bounding box center [367, 20] width 24 height 24
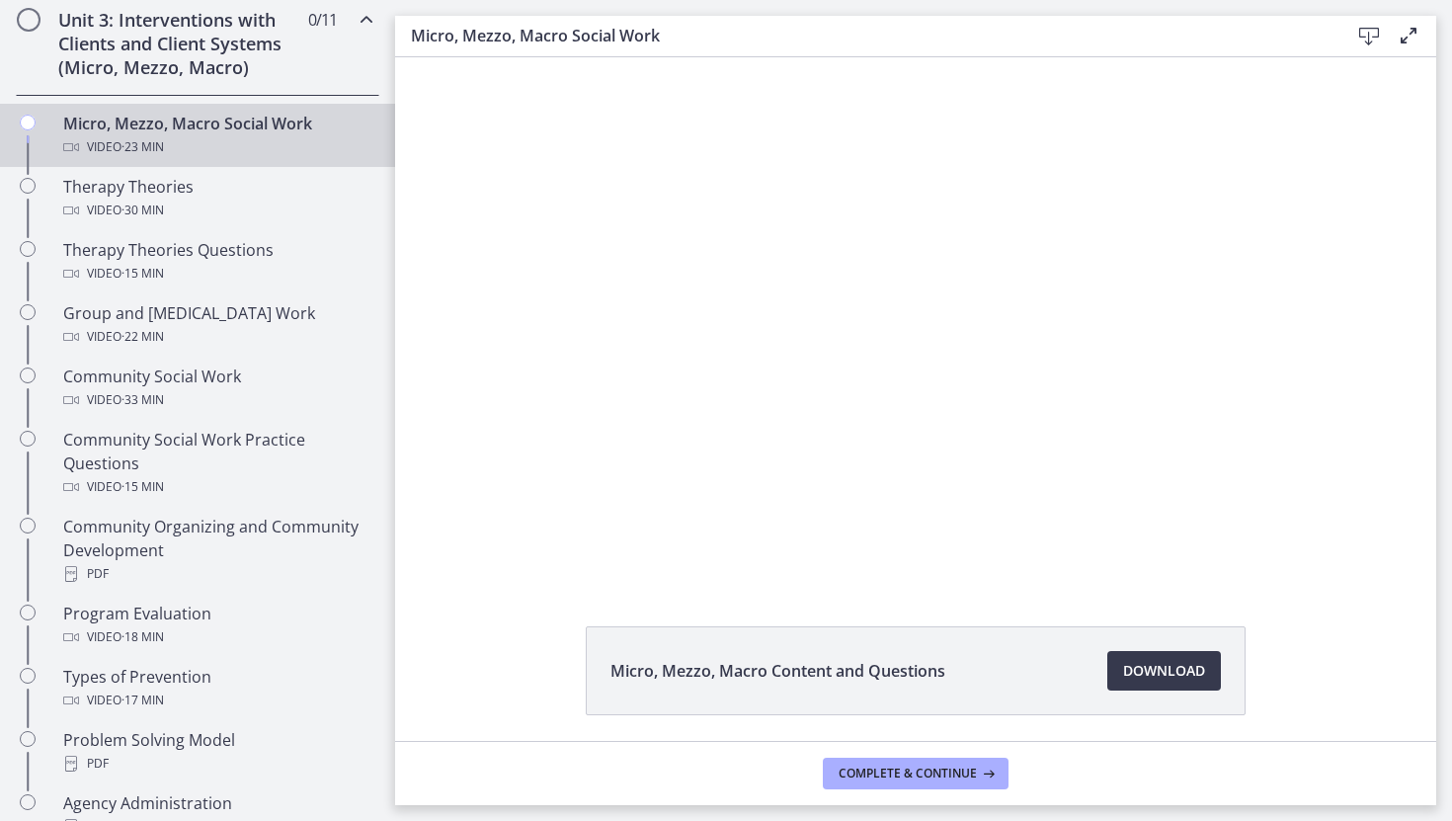
click at [9, 12] on div "Unit 3: Interventions with Clients and Client Systems (Micro, Mezzo, Macro) 0 /…" at bounding box center [197, 43] width 395 height 105
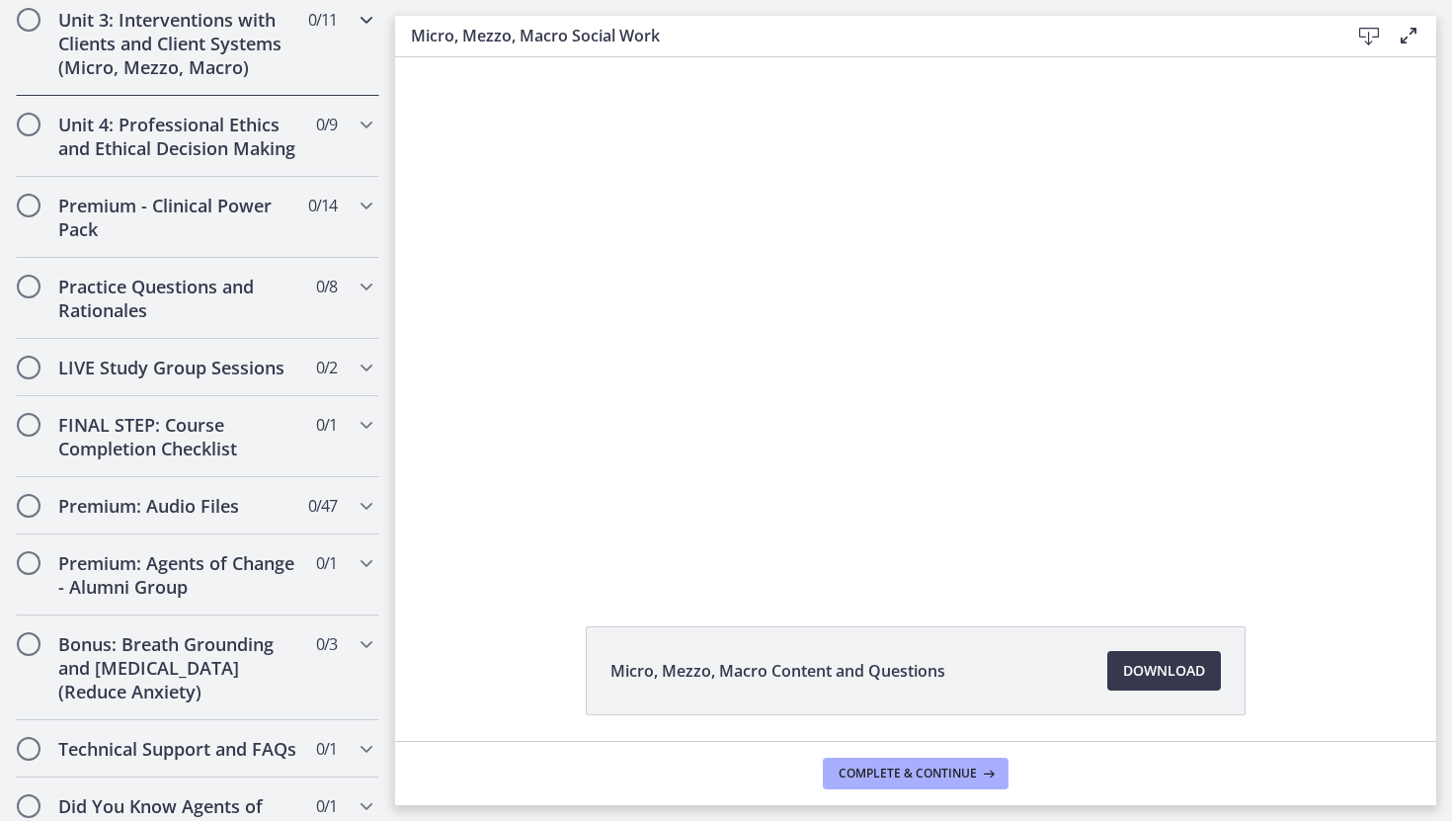
click at [9, 12] on div "Unit 3: Interventions with Clients and Client Systems (Micro, Mezzo, Macro) 0 /…" at bounding box center [197, 43] width 395 height 105
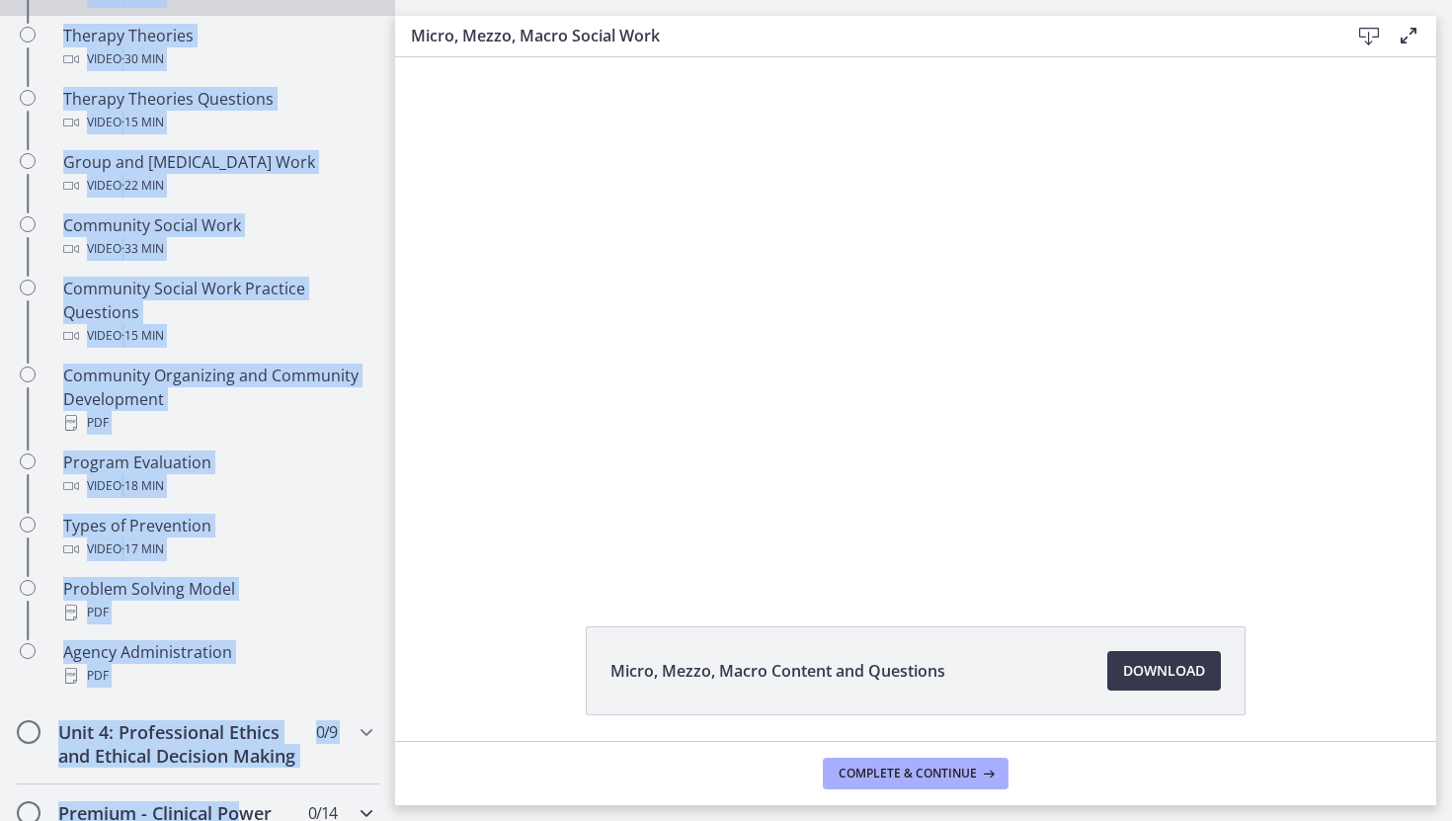
scroll to position [989, 0]
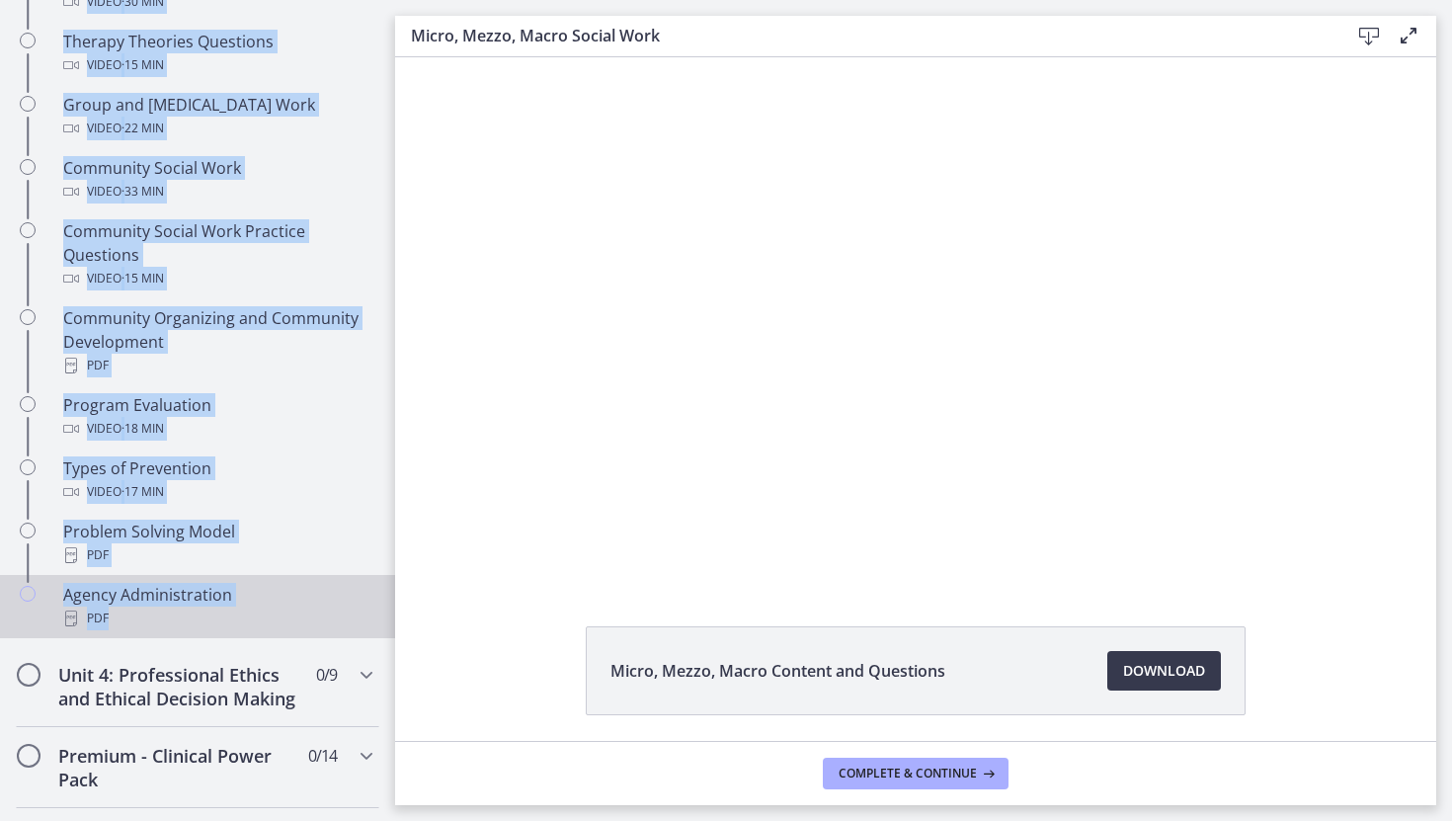
drag, startPoint x: 9, startPoint y: 12, endPoint x: 249, endPoint y: 632, distance: 665.1
click at [249, 632] on div "Unit 3: Interventions with Clients and Client Systems (Micro, Mezzo, Macro) 0 /…" at bounding box center [197, 214] width 395 height 863
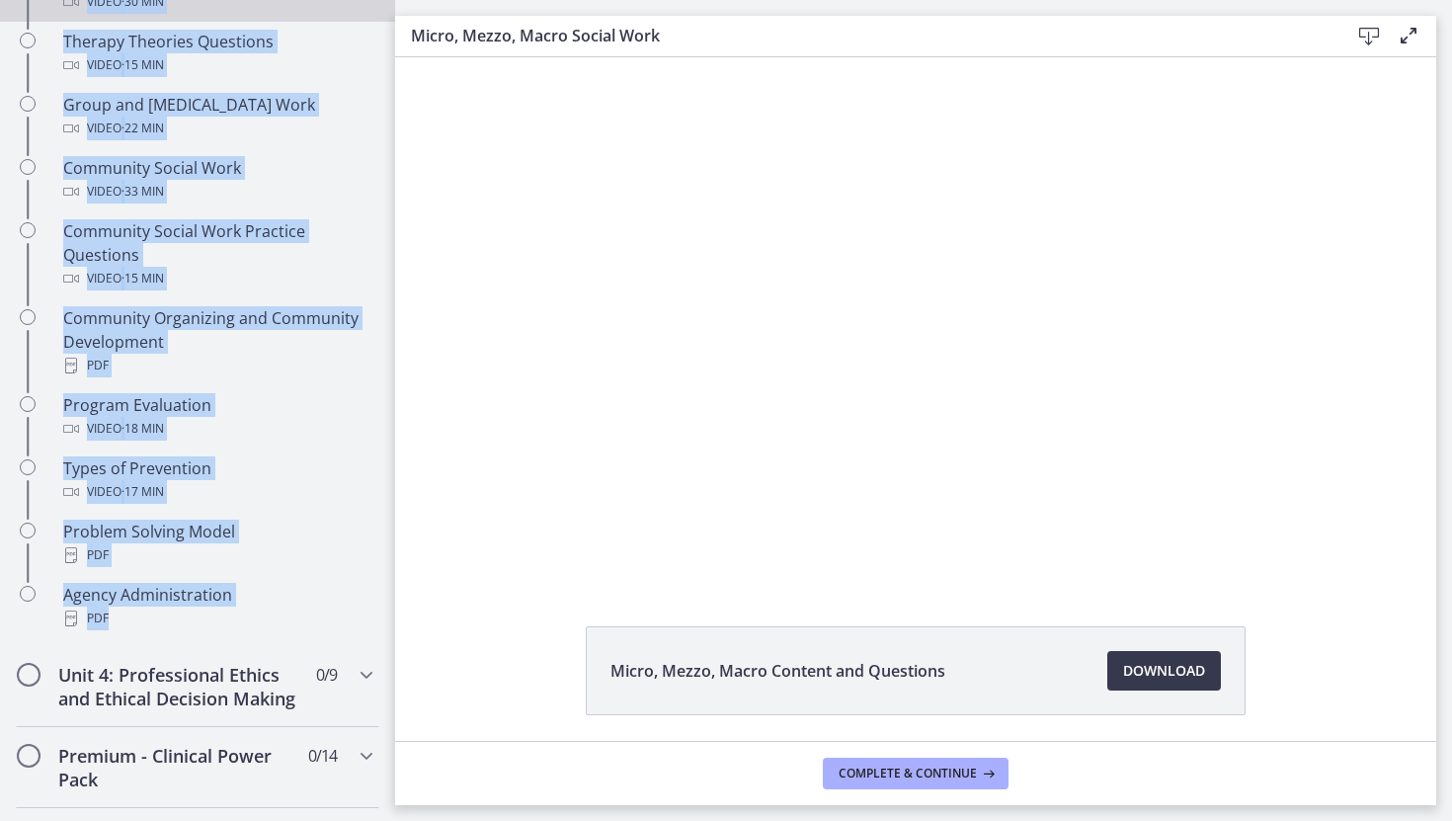
copy div "Unit 3: Interventions with Clients and Client Systems (Micro, Mezzo, Macro) 0 /…"
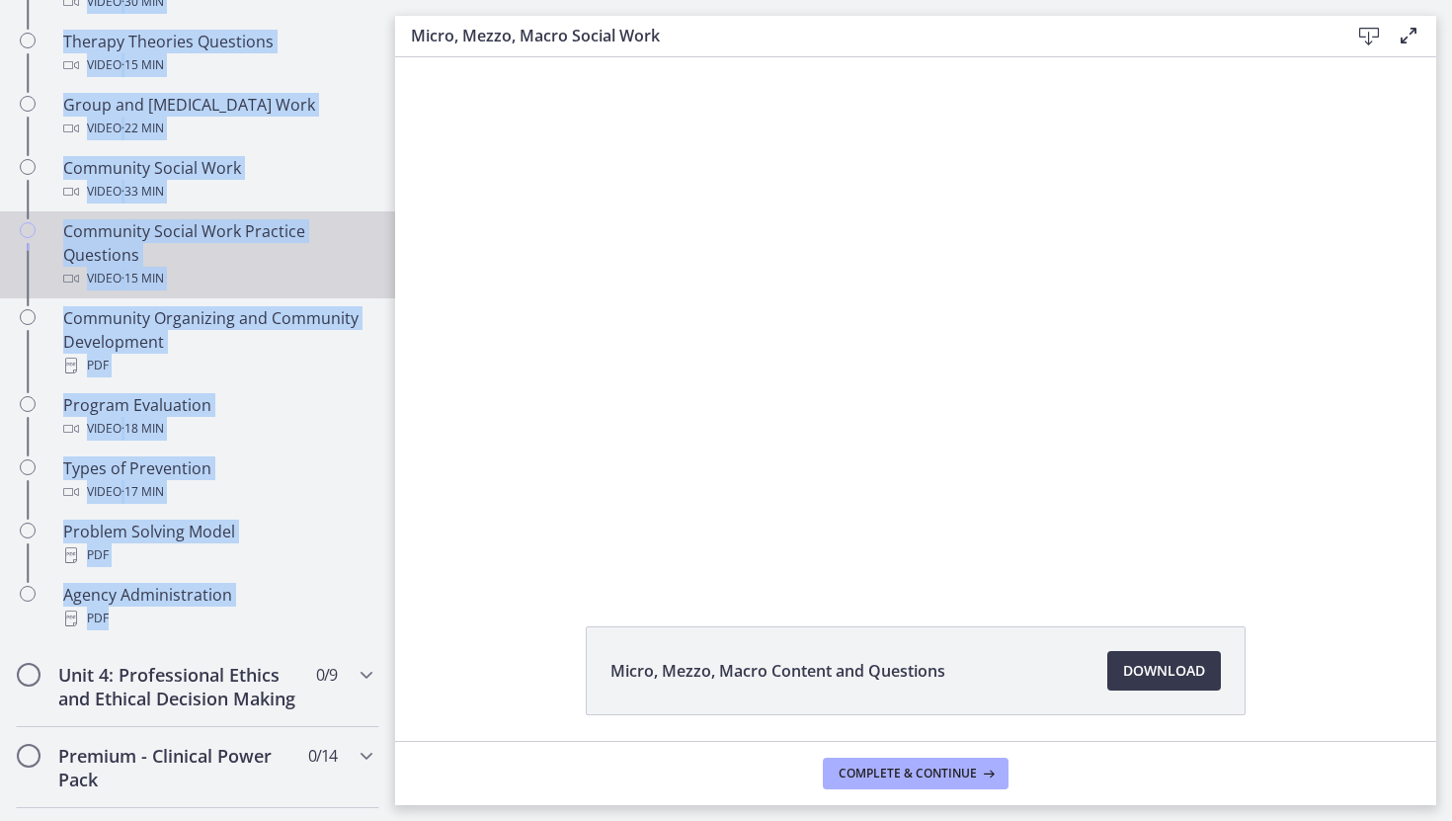
click at [0, 244] on link "Community Social Work Practice Questions Video · 15 min" at bounding box center [197, 254] width 395 height 87
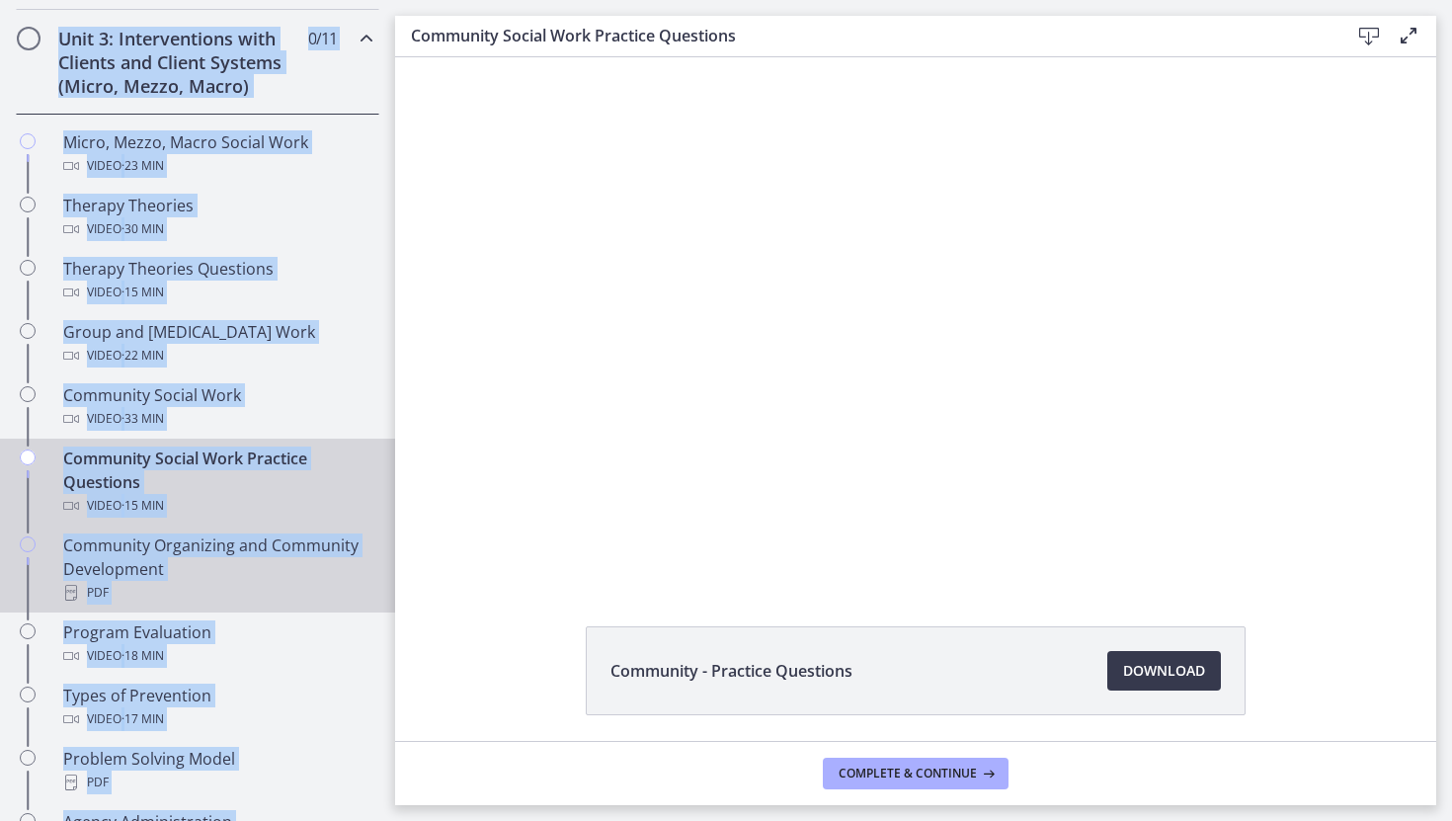
scroll to position [735, 0]
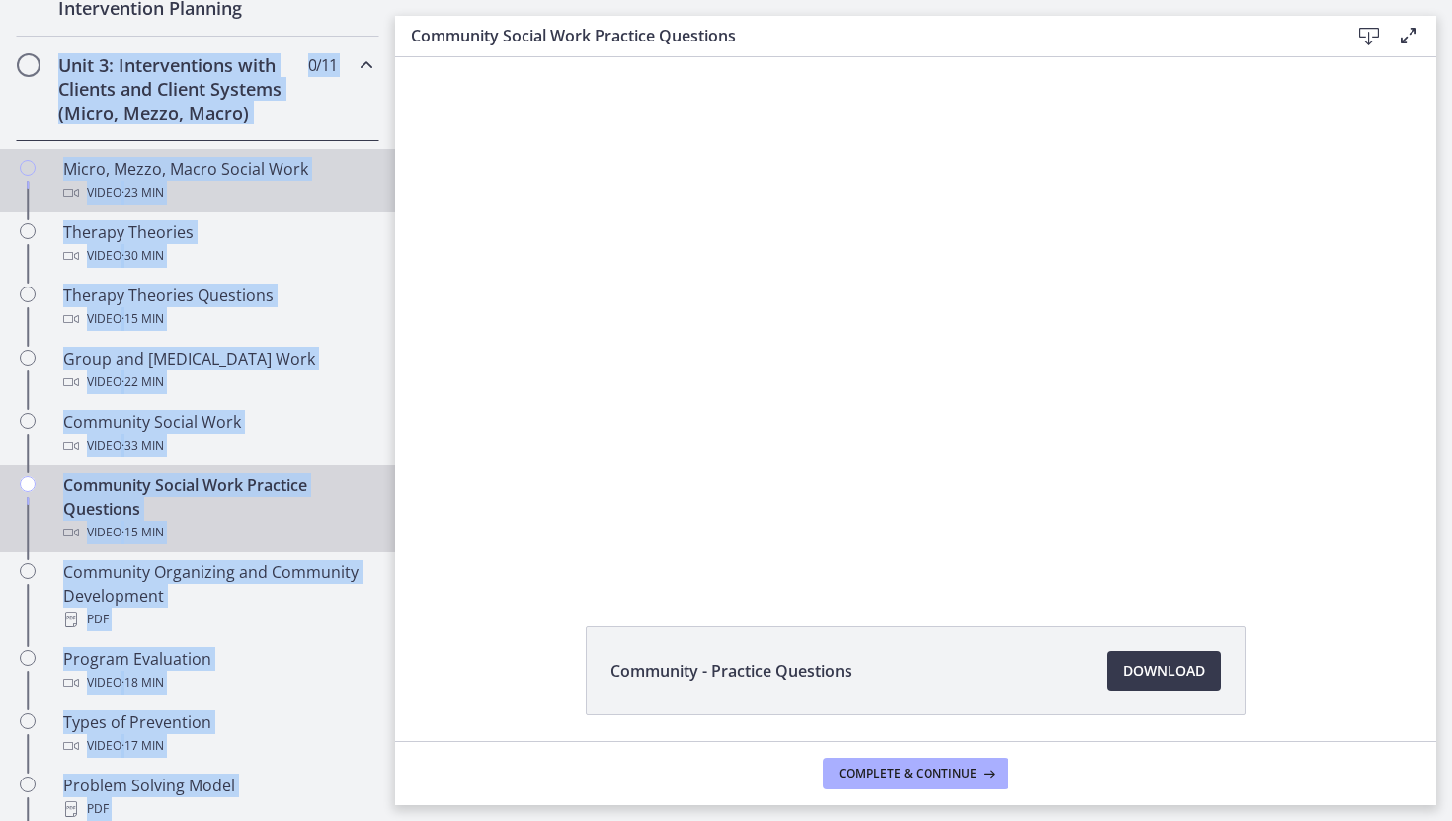
click at [115, 193] on div "Video · 23 min" at bounding box center [217, 193] width 308 height 24
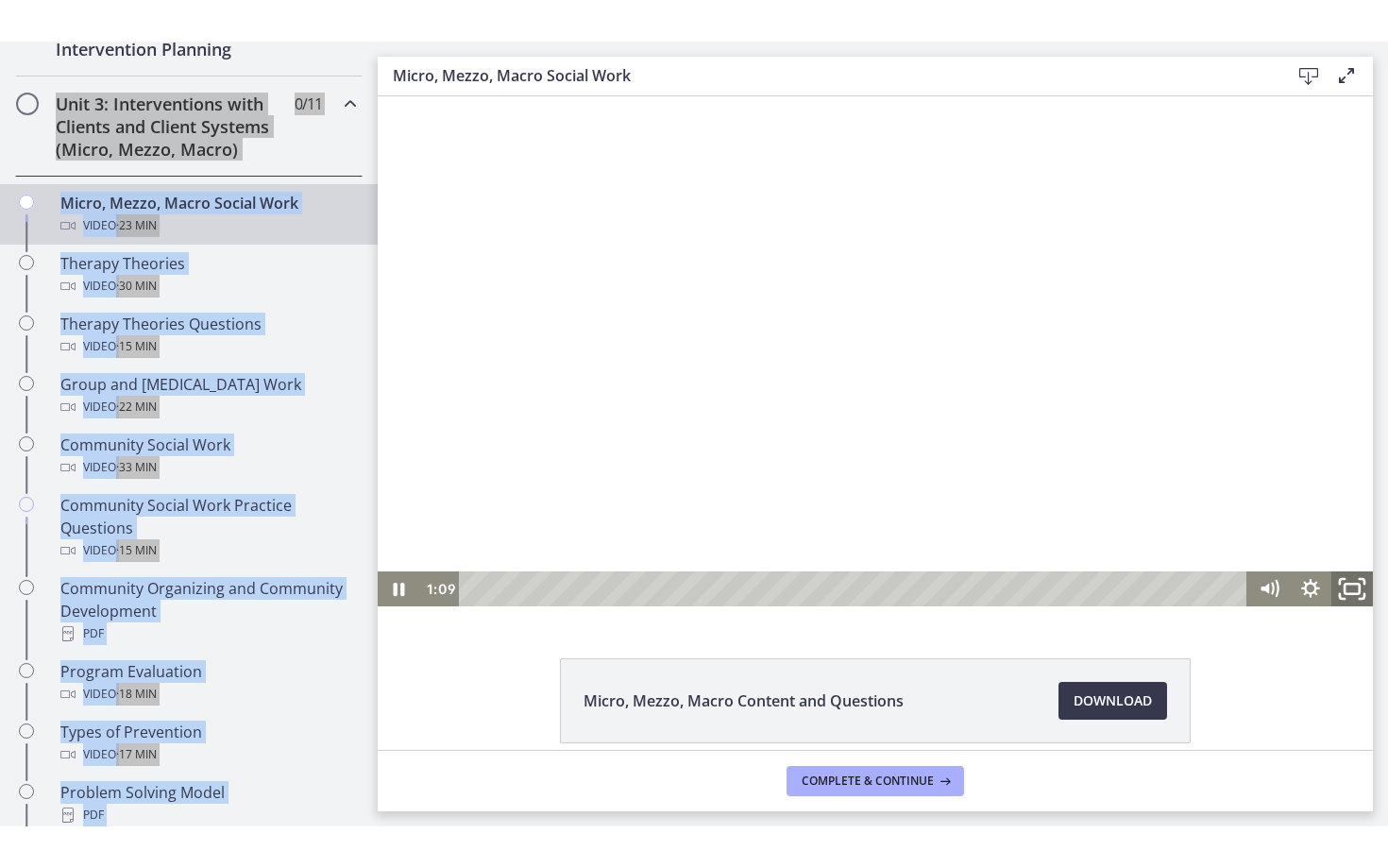
click at [1348, 585] on icon "Fullscreen" at bounding box center [1353, 588] width 50 height 41
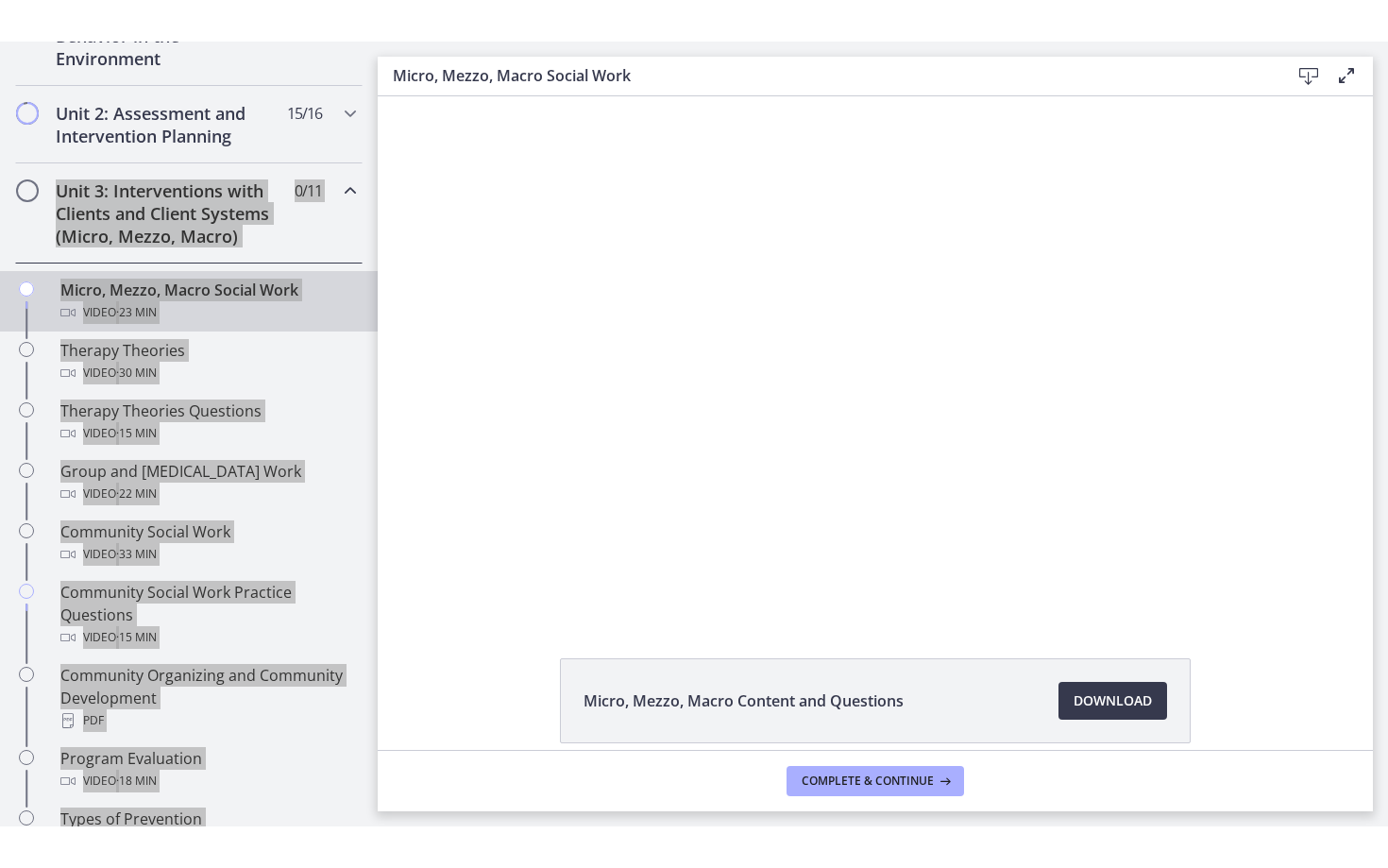
scroll to position [703, 0]
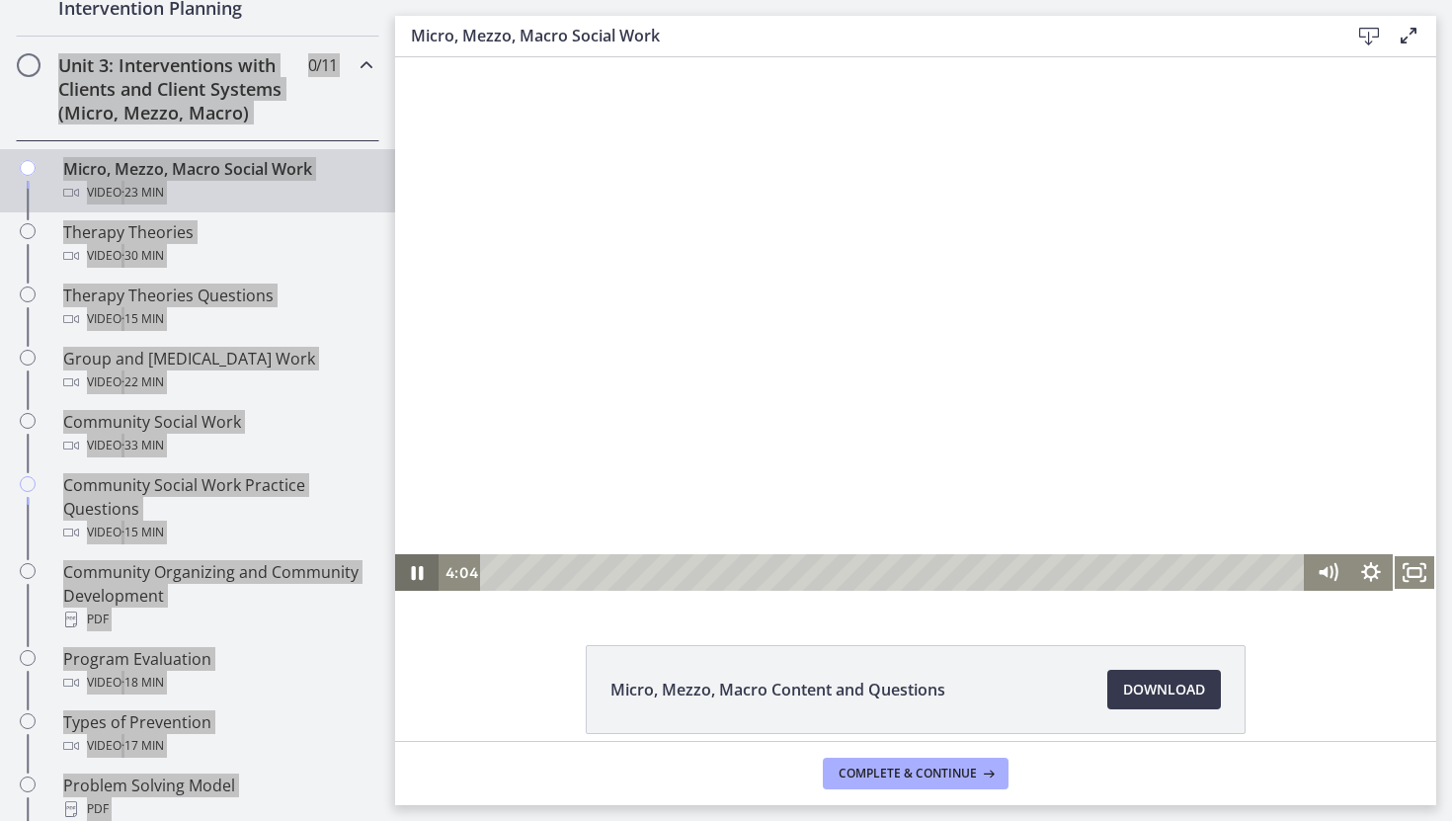
click at [421, 562] on icon "Pause" at bounding box center [416, 572] width 43 height 37
click at [421, 562] on icon "Play Video" at bounding box center [418, 572] width 43 height 37
click at [1419, 575] on icon "Fullscreen" at bounding box center [1414, 572] width 43 height 37
click at [1414, 570] on icon "Fullscreen" at bounding box center [1414, 572] width 43 height 37
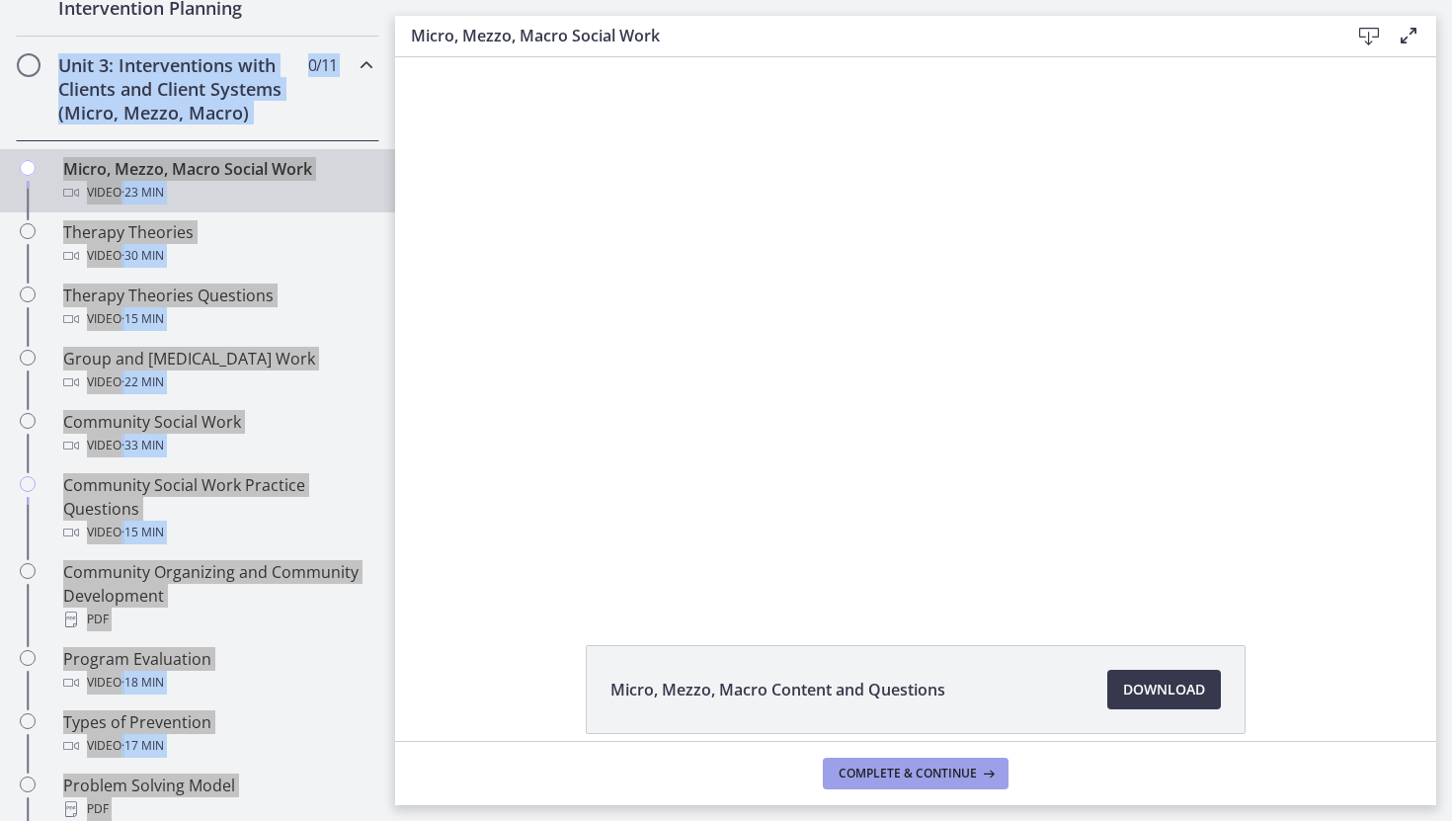
click at [913, 770] on span "Complete & continue" at bounding box center [908, 774] width 138 height 16
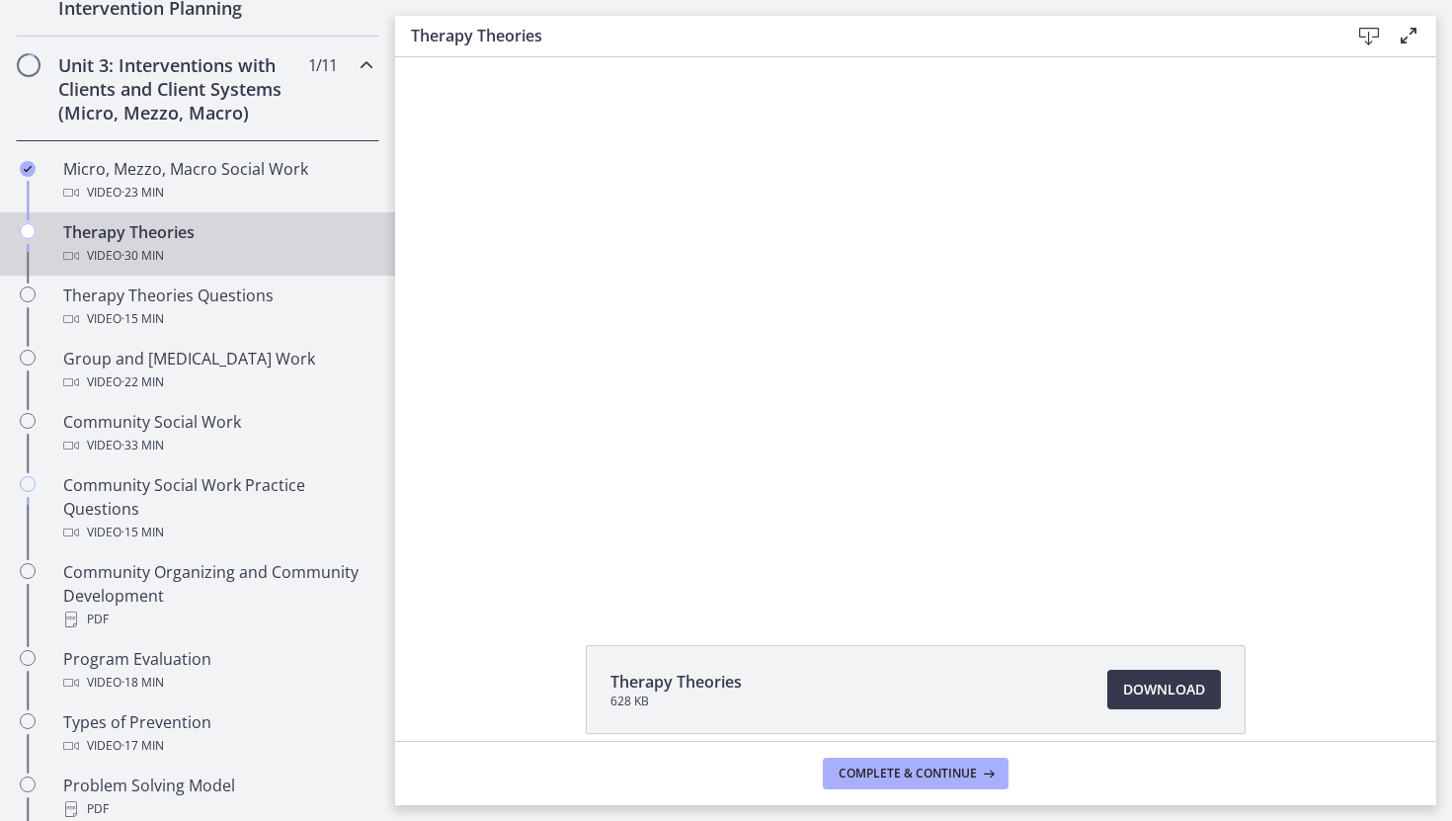
click at [7, 111] on div "Unit 3: Interventions with Clients and Client Systems (Micro, Mezzo, Macro) 1 /…" at bounding box center [197, 89] width 395 height 105
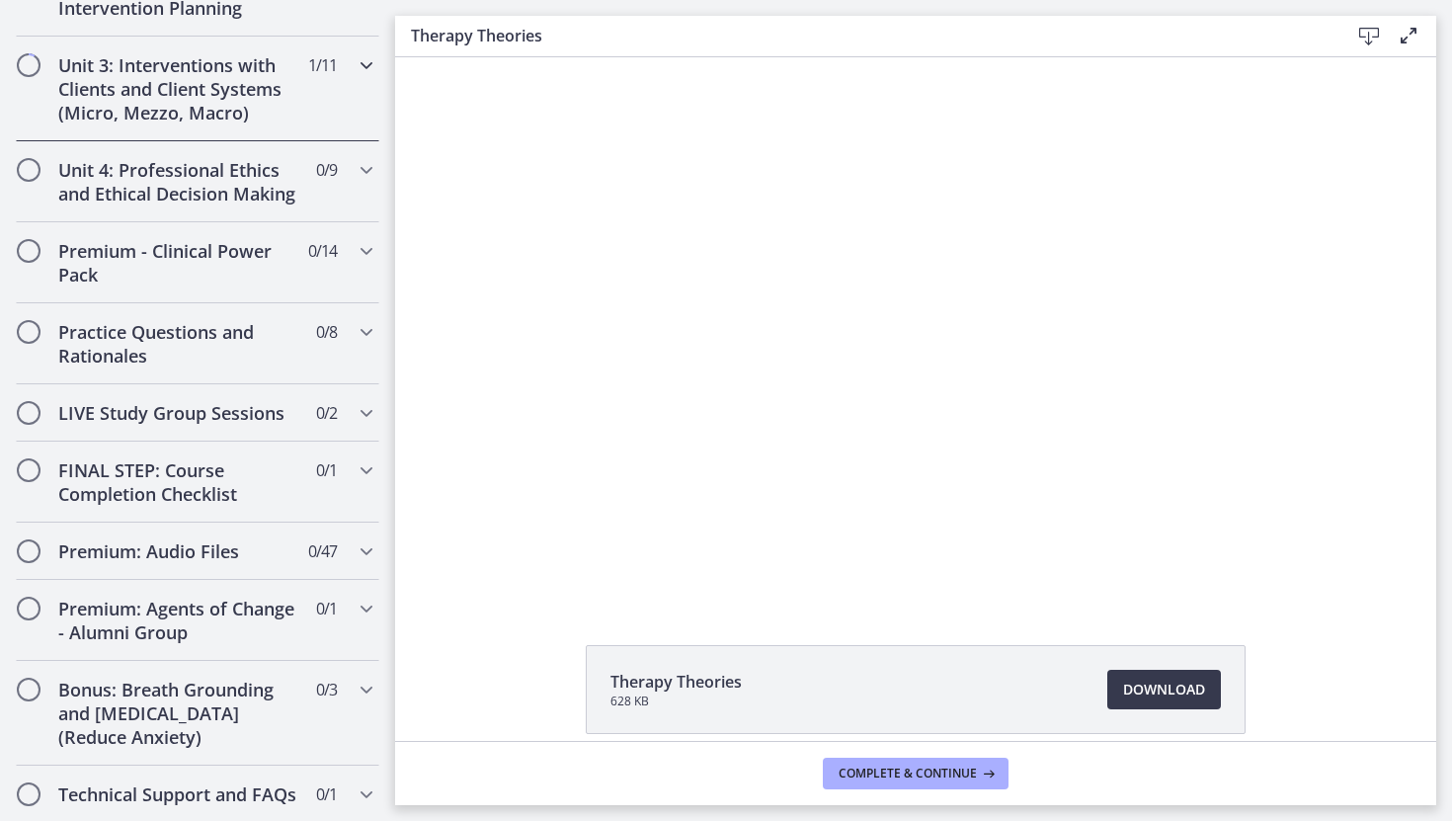
click at [370, 56] on icon "Chapters" at bounding box center [367, 65] width 24 height 24
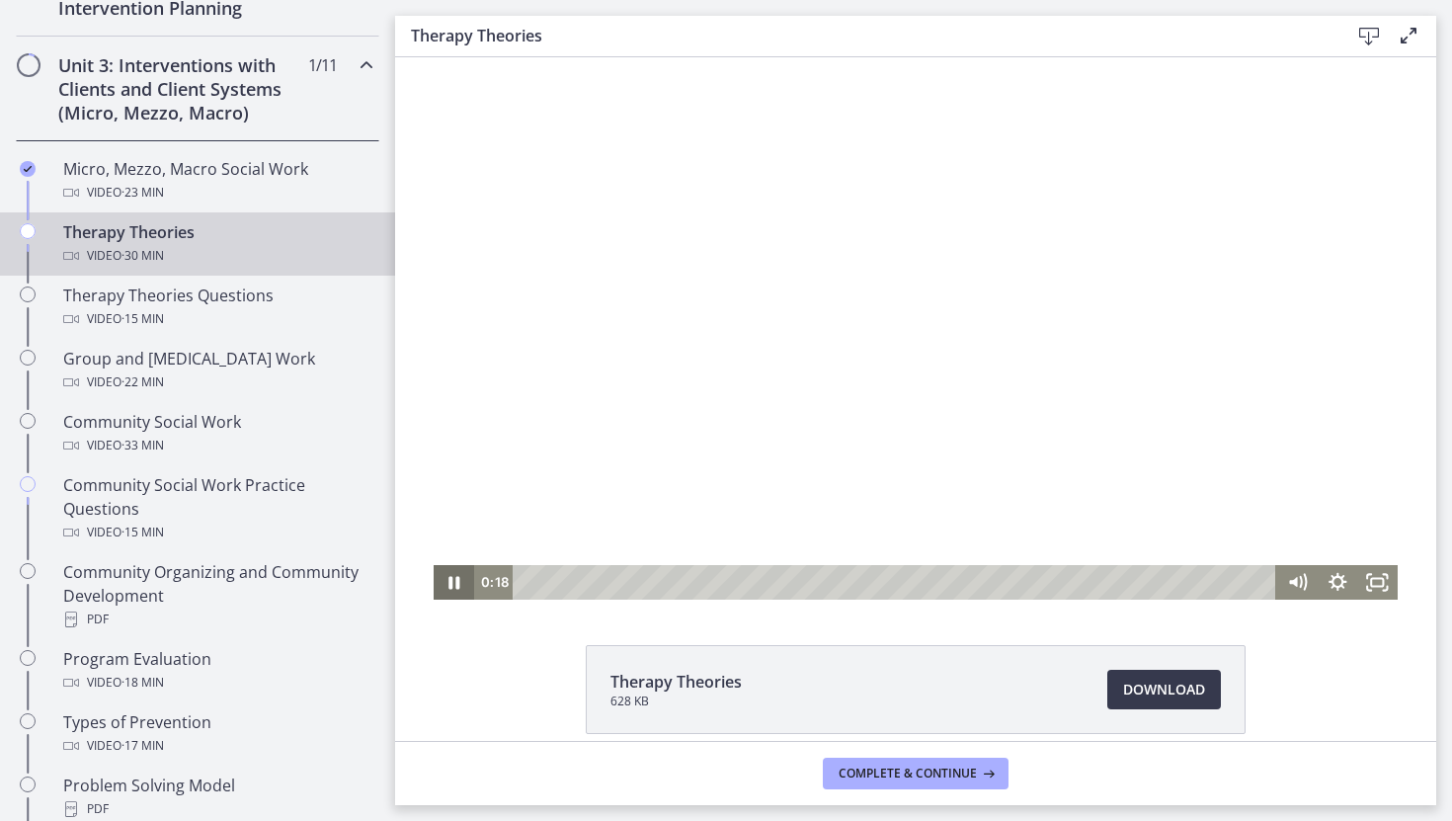
click at [454, 575] on icon "Pause" at bounding box center [454, 582] width 40 height 35
